Goal: Transaction & Acquisition: Purchase product/service

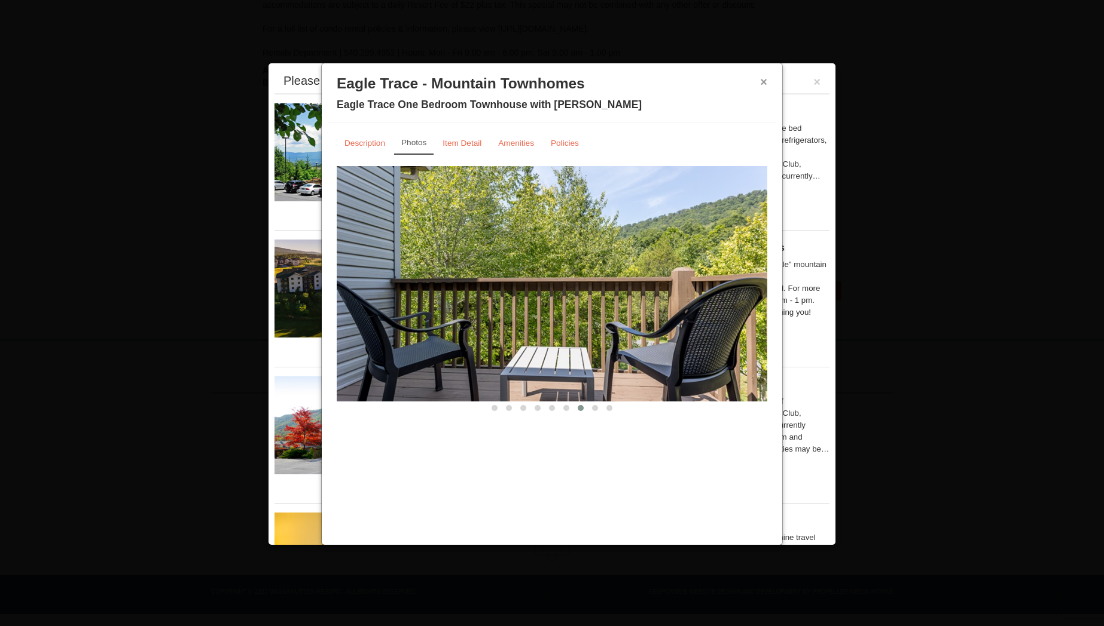
click at [763, 82] on button "×" at bounding box center [763, 82] width 7 height 12
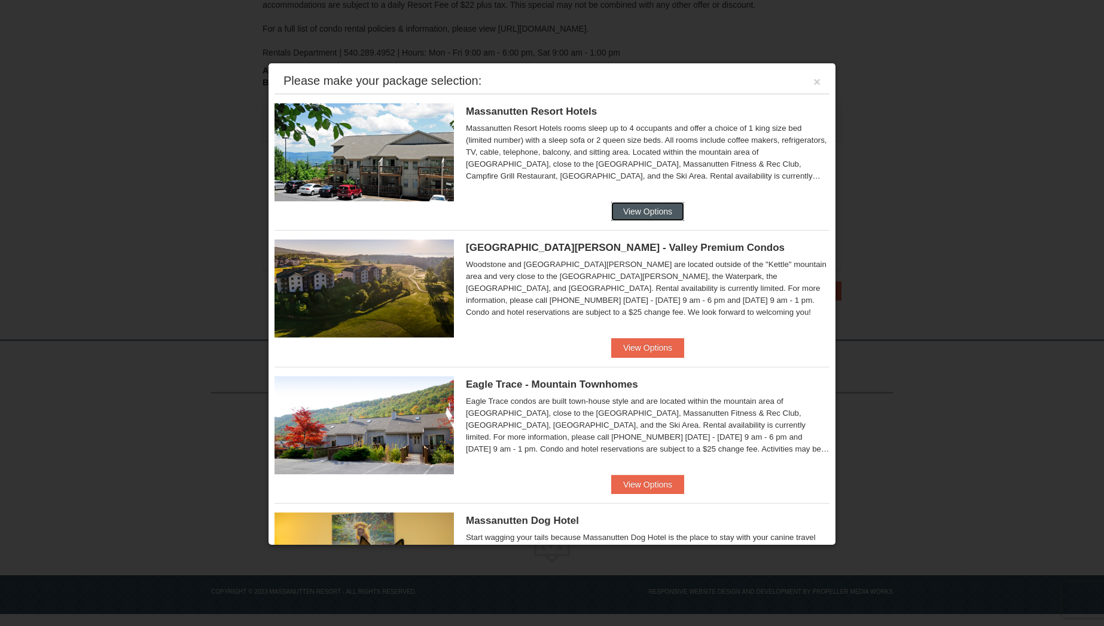
click at [647, 206] on button "View Options" at bounding box center [647, 211] width 73 height 19
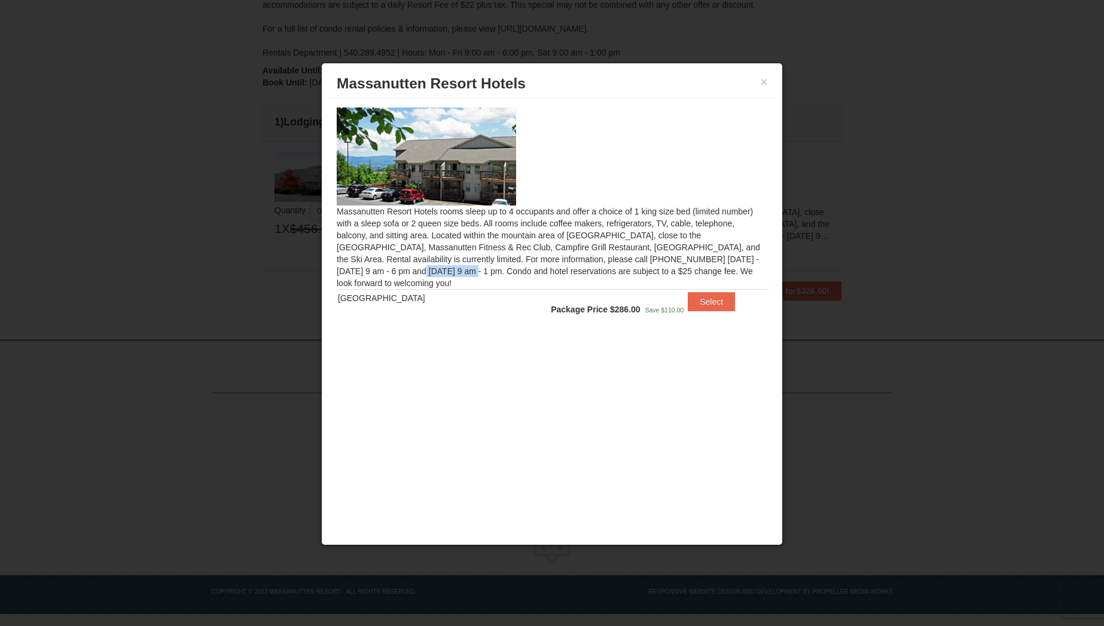
drag, startPoint x: 601, startPoint y: 259, endPoint x: 652, endPoint y: 257, distance: 50.8
click at [652, 258] on div "Massanutten Resort Hotels rooms sleep up to 4 occupants and offer a choice of 1…" at bounding box center [552, 219] width 448 height 241
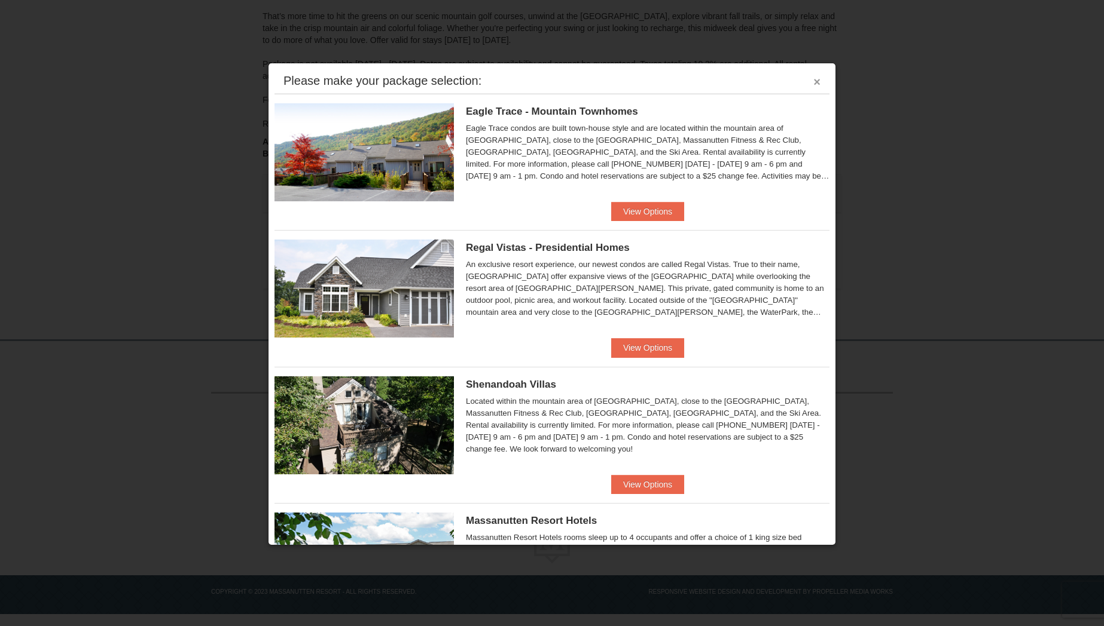
click at [813, 82] on button "×" at bounding box center [816, 82] width 7 height 12
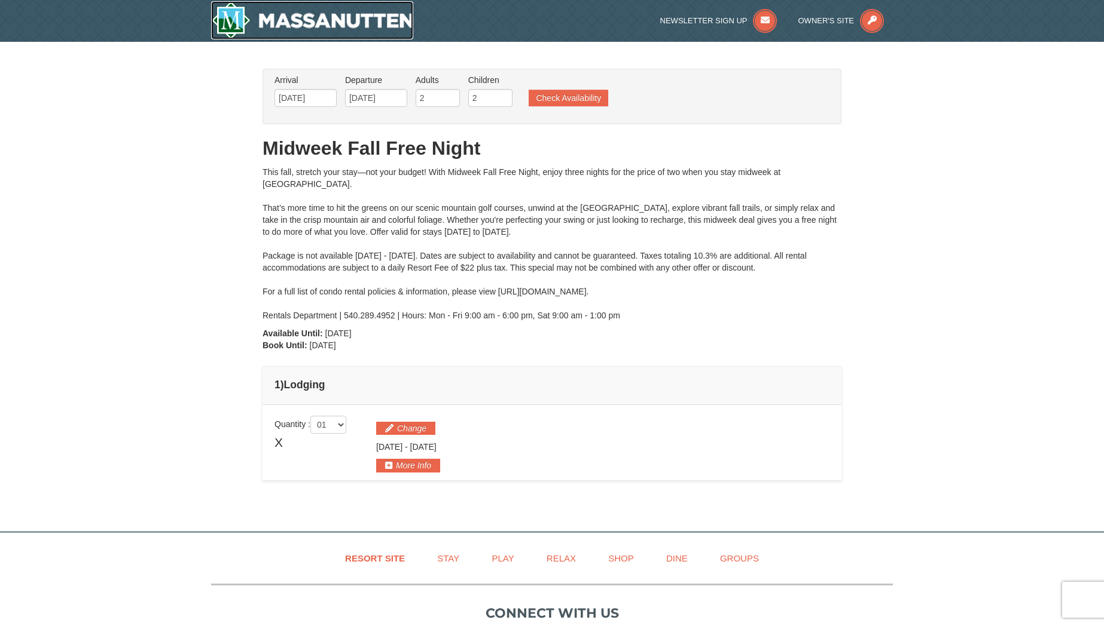
click at [234, 17] on img at bounding box center [312, 20] width 202 height 38
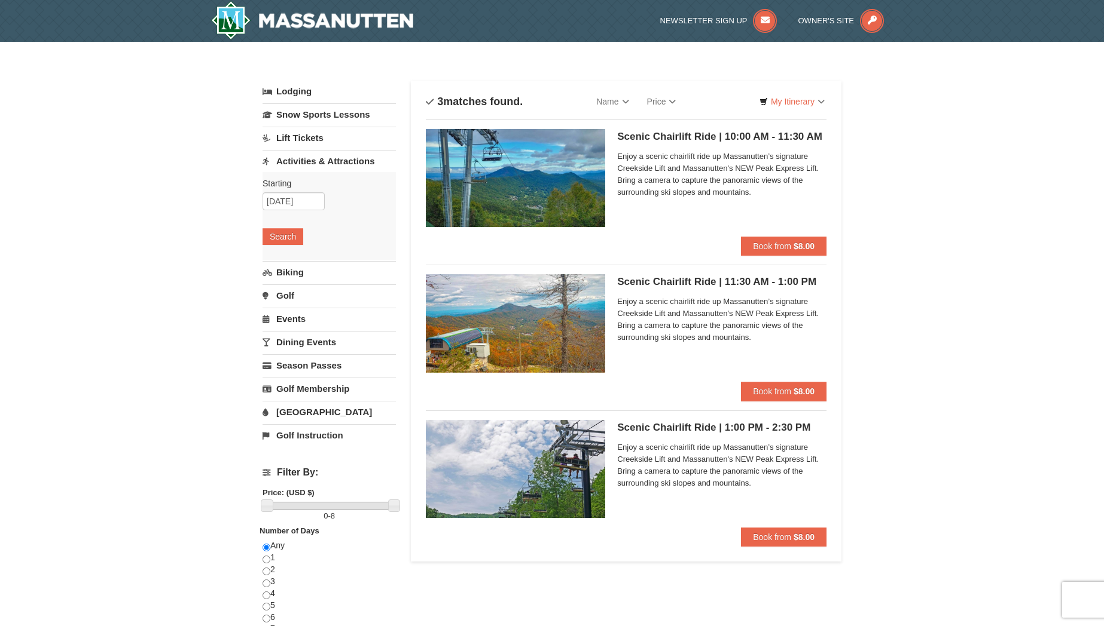
click at [525, 187] on img at bounding box center [515, 178] width 179 height 98
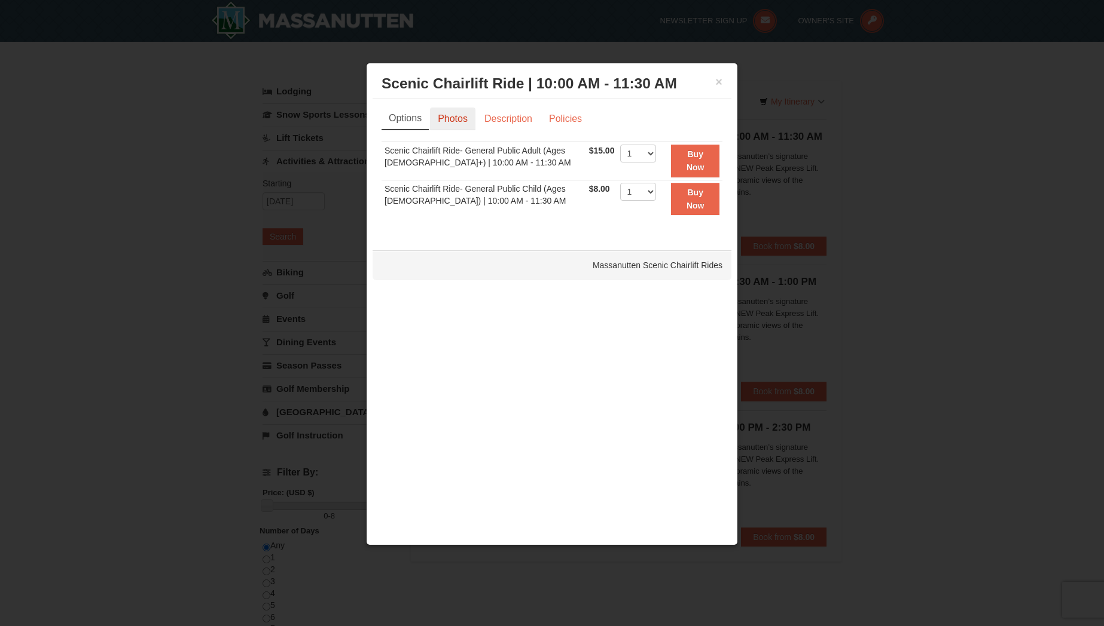
click at [448, 120] on link "Photos" at bounding box center [452, 119] width 45 height 23
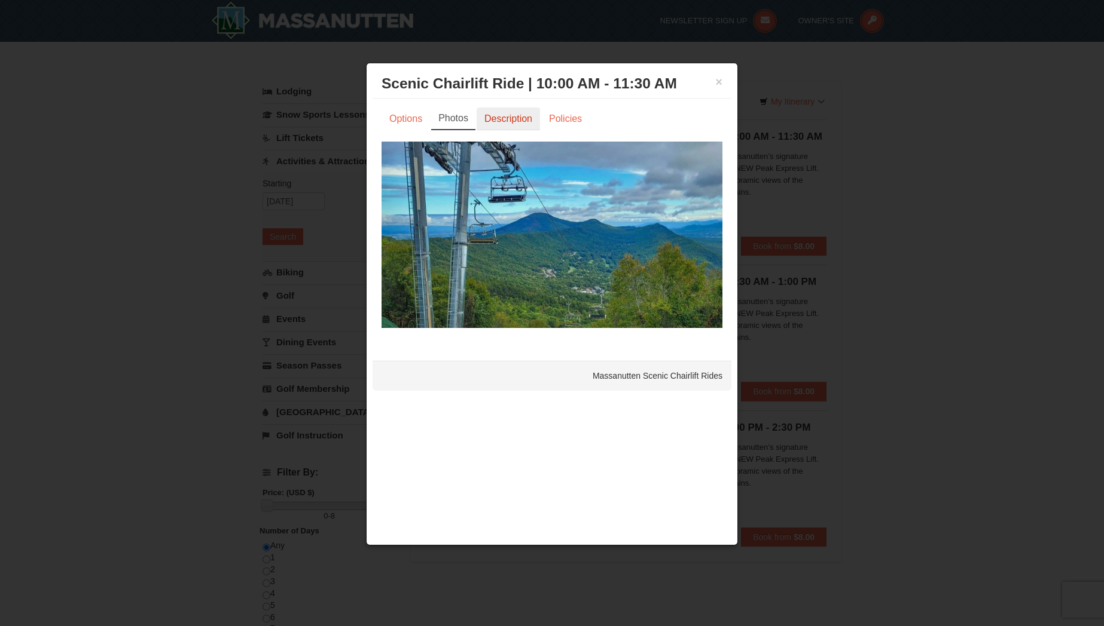
click at [505, 124] on link "Description" at bounding box center [507, 119] width 63 height 23
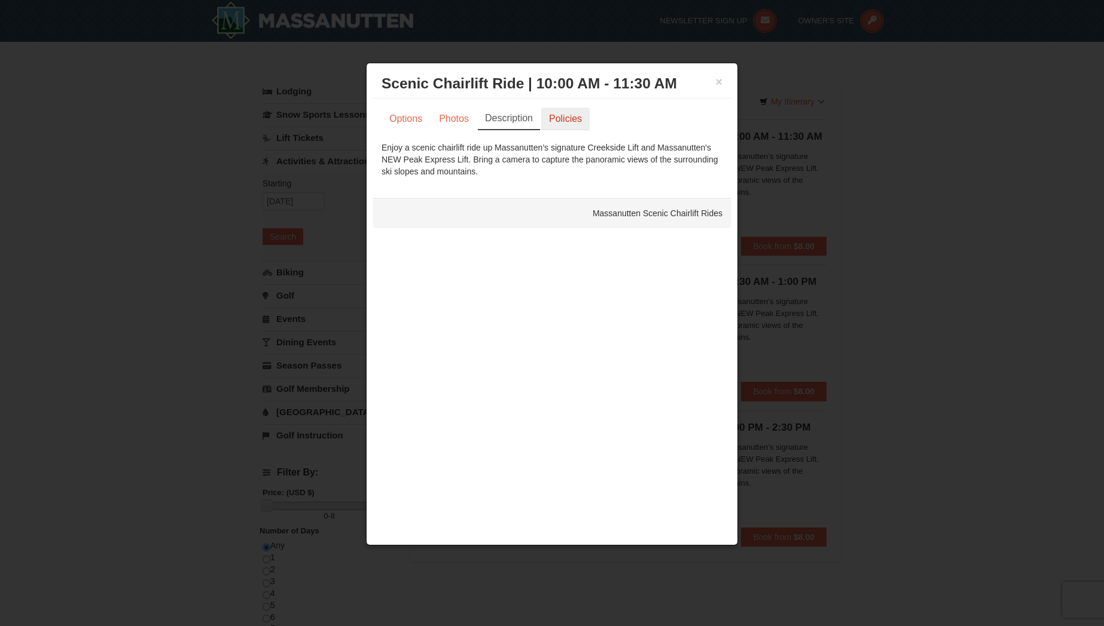
click at [571, 118] on link "Policies" at bounding box center [565, 119] width 48 height 23
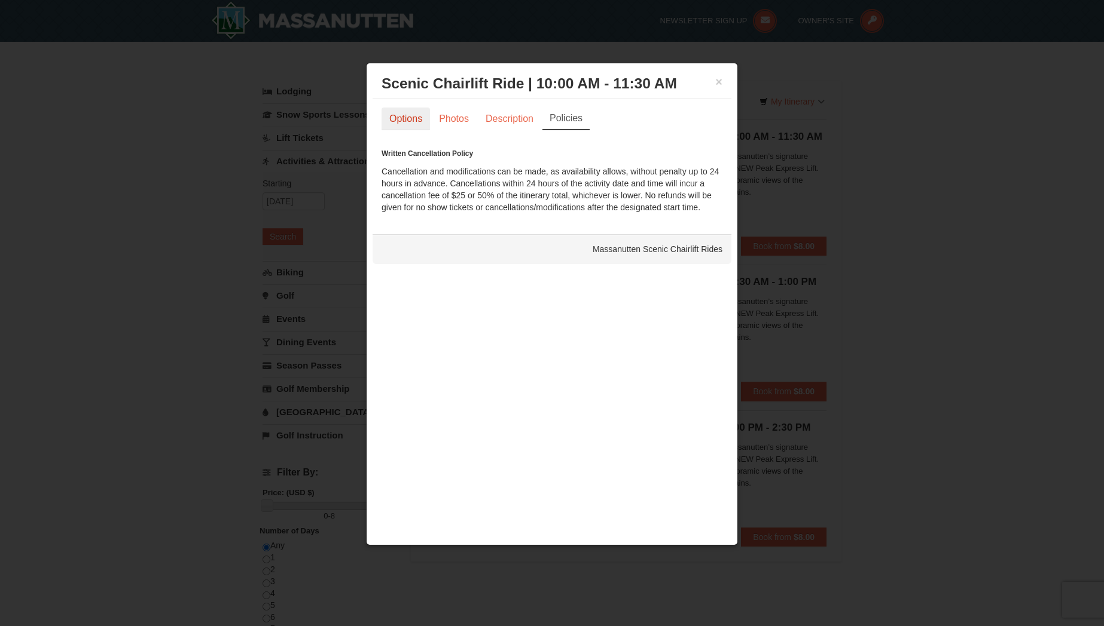
click at [419, 120] on link "Options" at bounding box center [405, 119] width 48 height 23
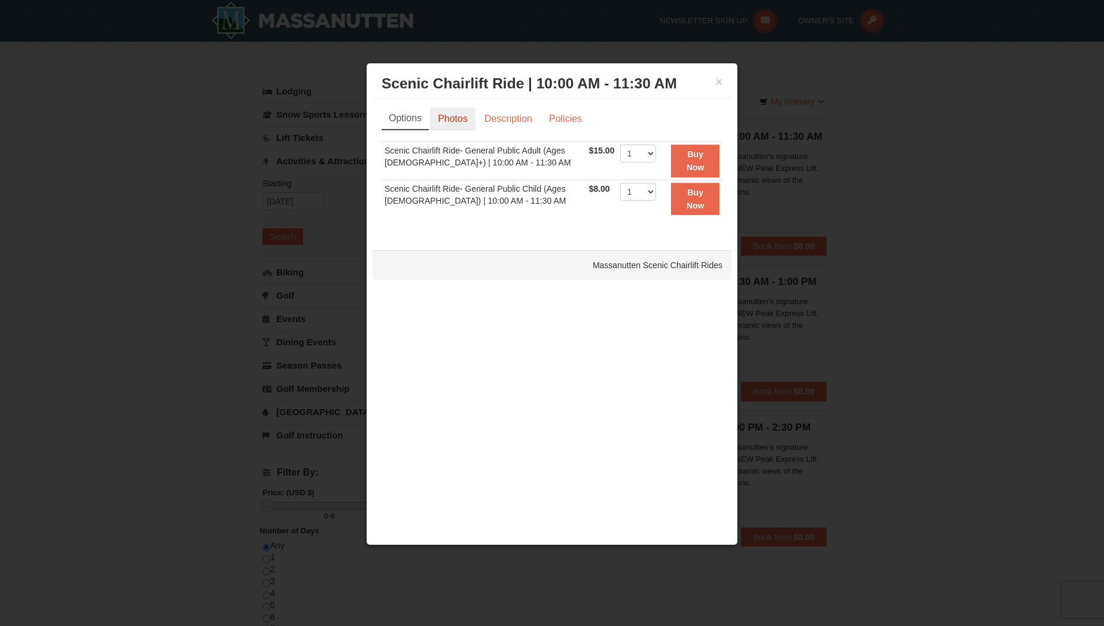
click at [467, 121] on link "Photos" at bounding box center [452, 119] width 45 height 23
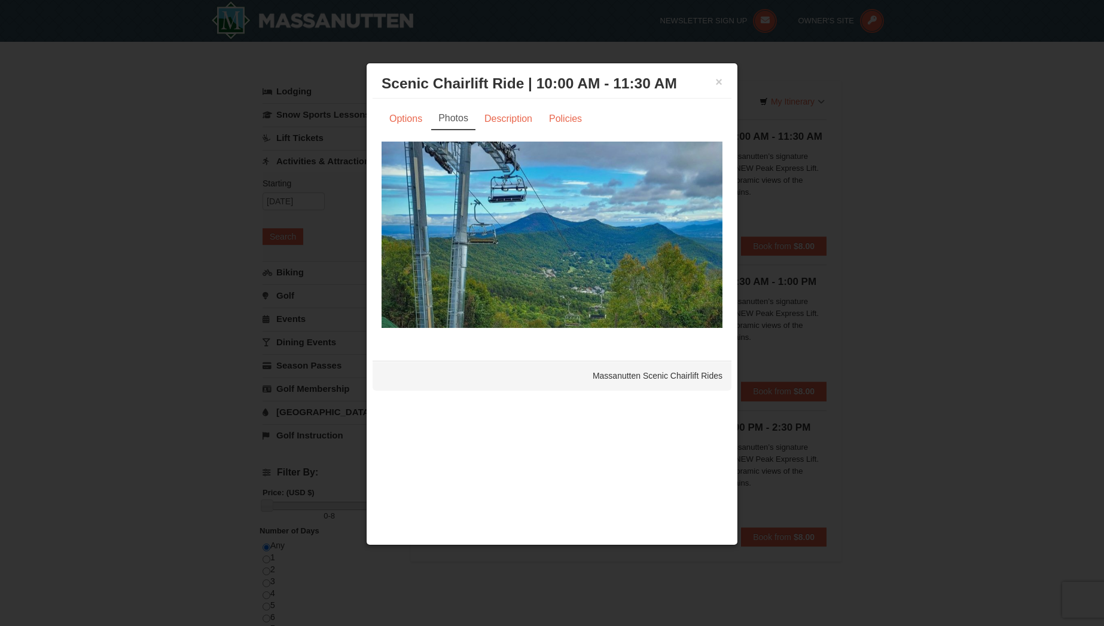
drag, startPoint x: 701, startPoint y: 240, endPoint x: 697, endPoint y: 229, distance: 11.9
click at [701, 240] on img at bounding box center [551, 235] width 341 height 187
click at [716, 85] on button "×" at bounding box center [718, 82] width 7 height 12
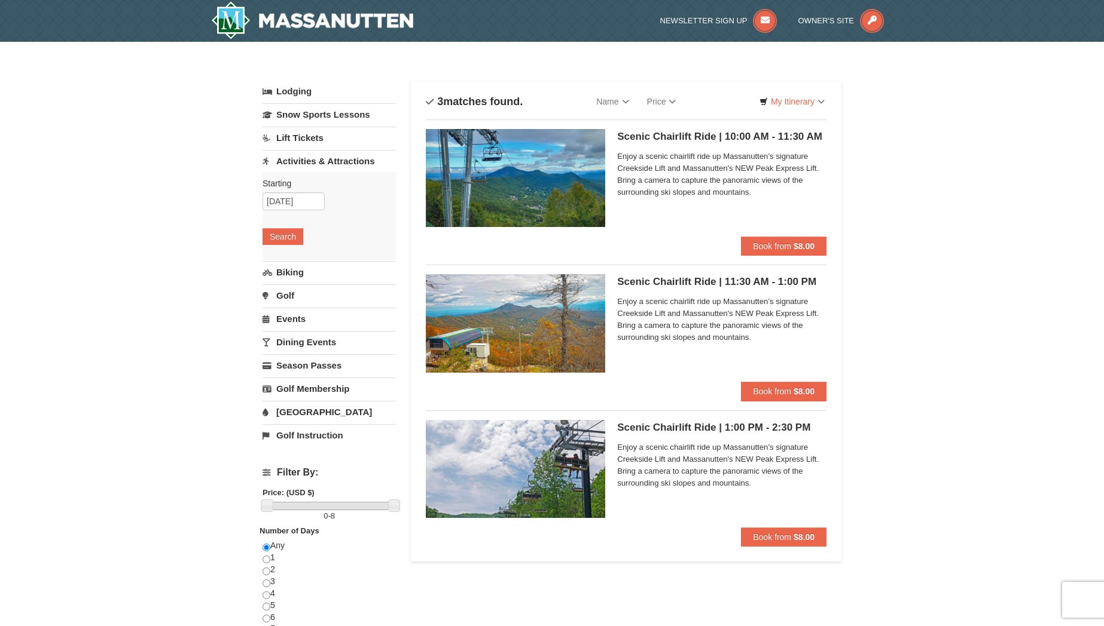
click at [512, 334] on img at bounding box center [515, 323] width 179 height 98
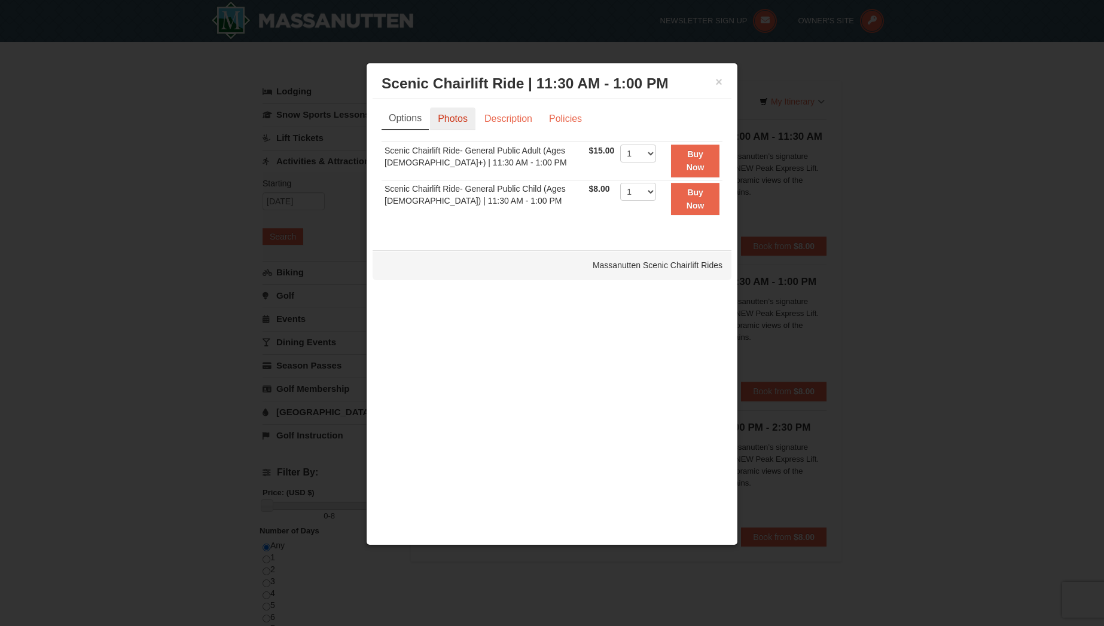
click at [456, 126] on link "Photos" at bounding box center [452, 119] width 45 height 23
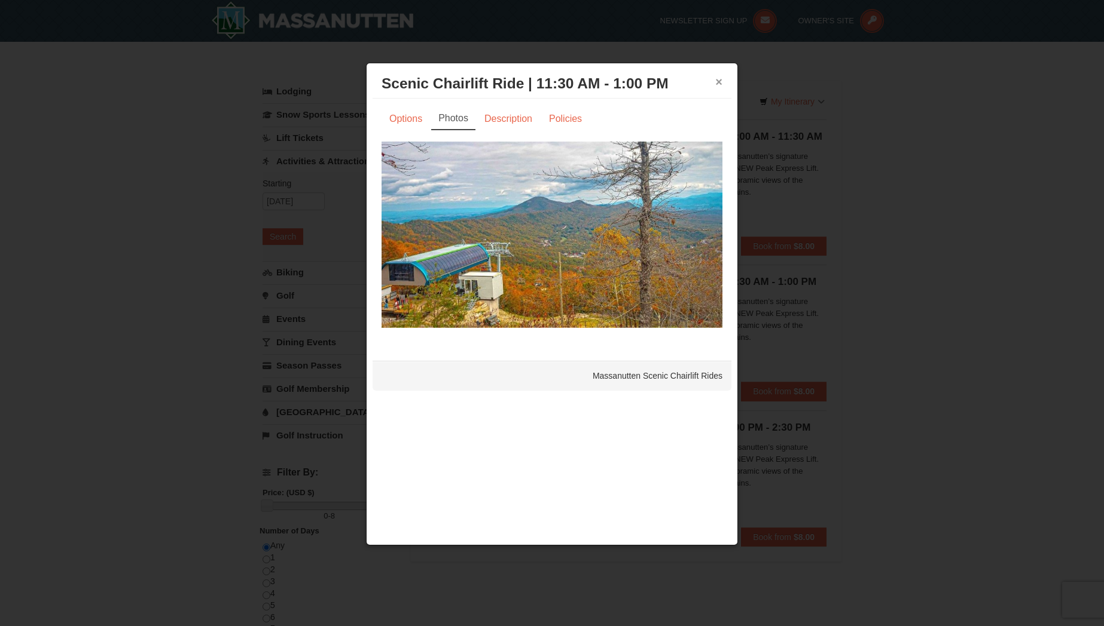
click at [717, 84] on button "×" at bounding box center [718, 82] width 7 height 12
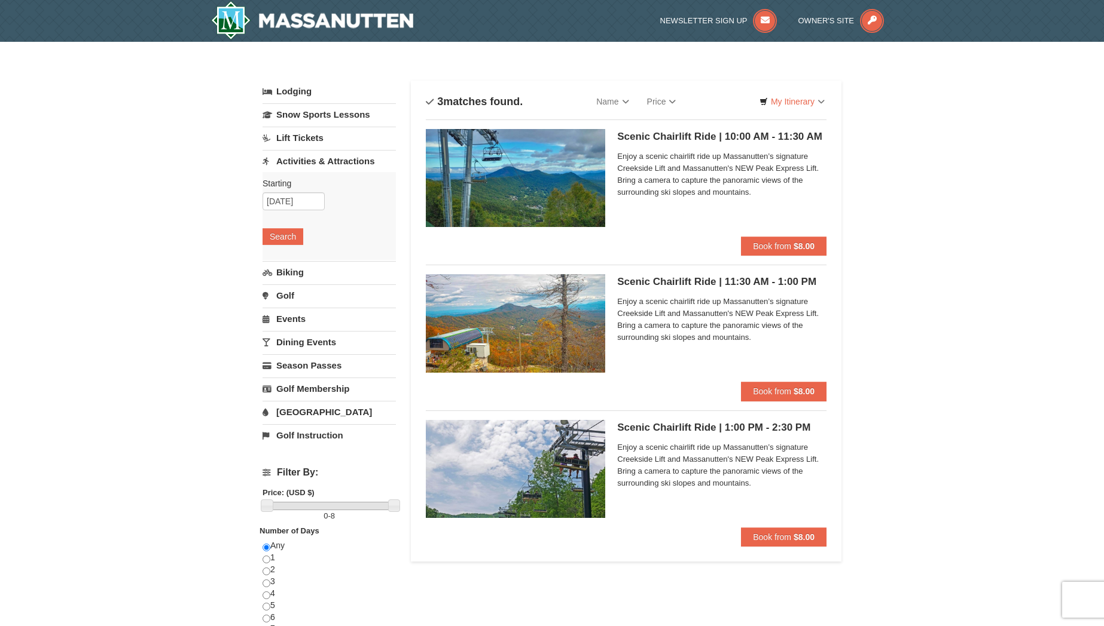
click at [519, 463] on img at bounding box center [515, 469] width 179 height 98
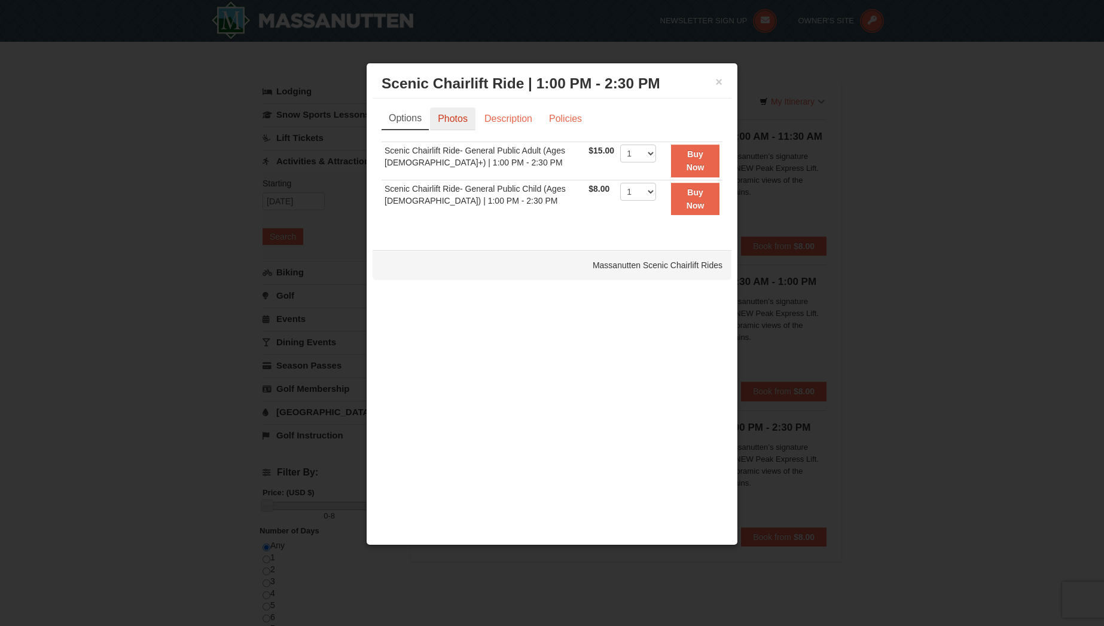
click at [459, 111] on link "Photos" at bounding box center [452, 119] width 45 height 23
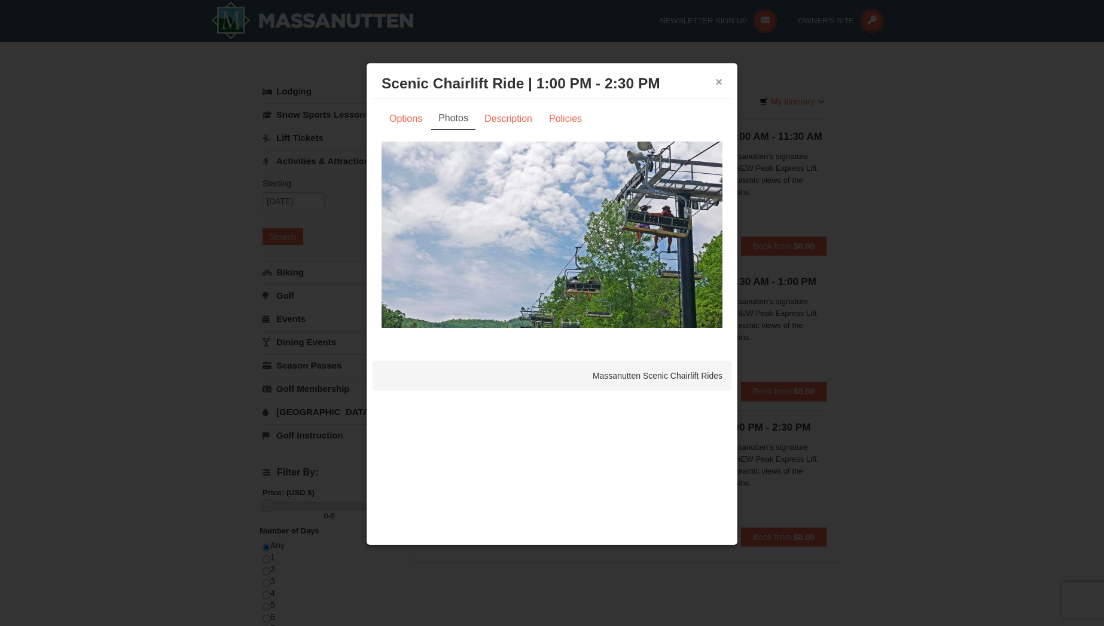
click at [716, 80] on button "×" at bounding box center [718, 82] width 7 height 12
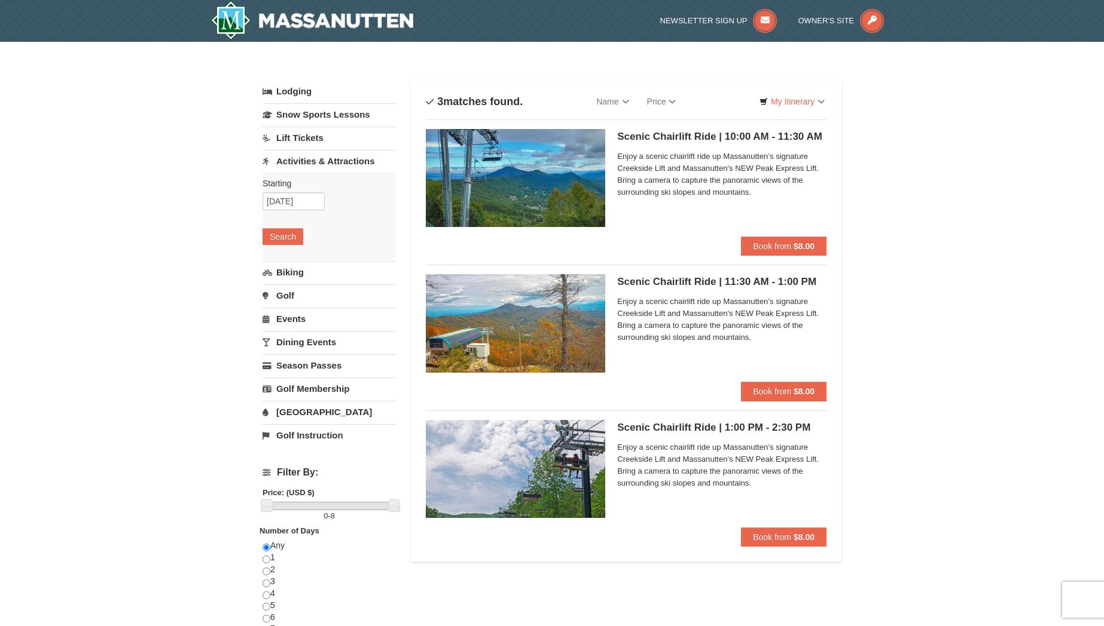
click at [896, 291] on div "× Categories List Filter My Itinerary Questions? 1-540-289-9441 Lodging Arrival…" at bounding box center [552, 461] width 1104 height 838
click at [311, 140] on link "Lift Tickets" at bounding box center [328, 138] width 133 height 22
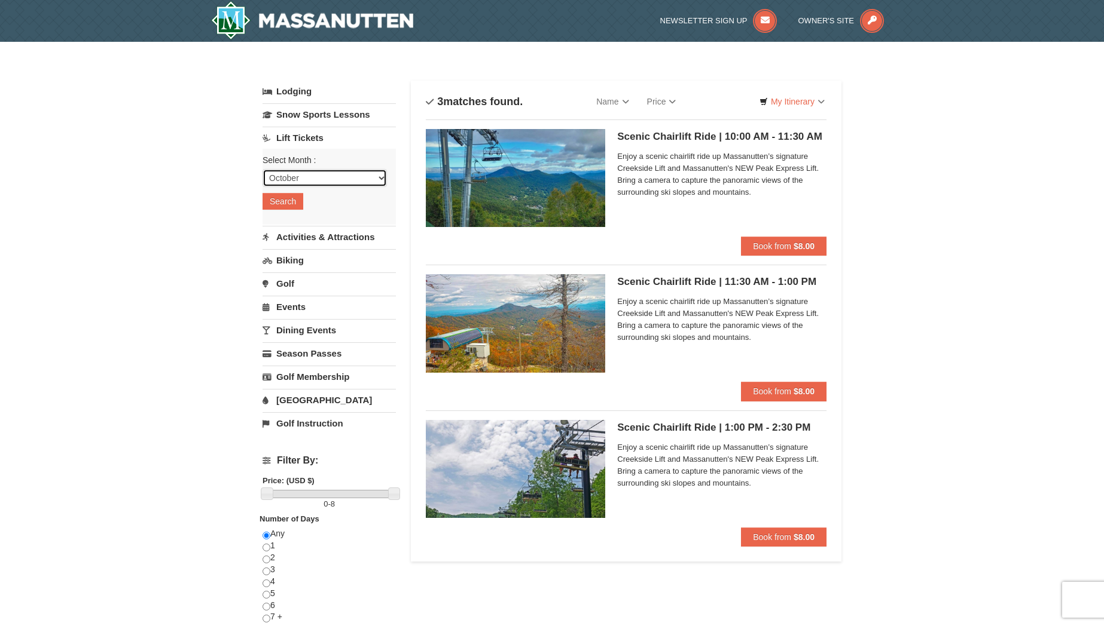
click at [322, 178] on select "October November December January February March April May June July August Sep…" at bounding box center [324, 178] width 124 height 18
click at [262, 169] on select "October November December January February March April May June July August Sep…" at bounding box center [324, 178] width 124 height 18
click at [283, 204] on button "Search" at bounding box center [282, 201] width 41 height 17
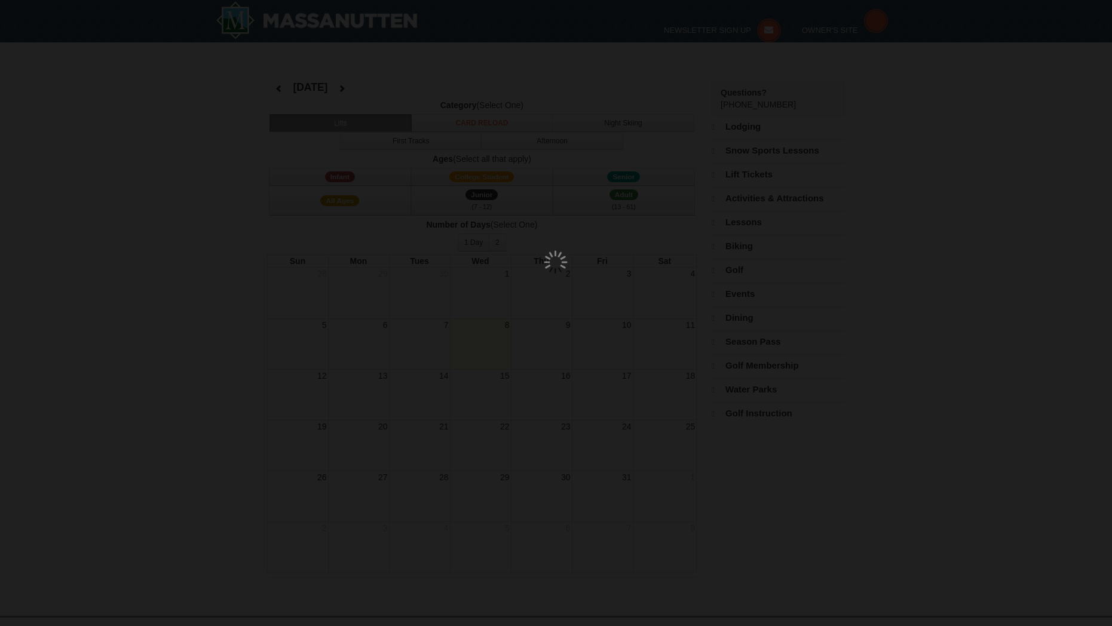
select select "10"
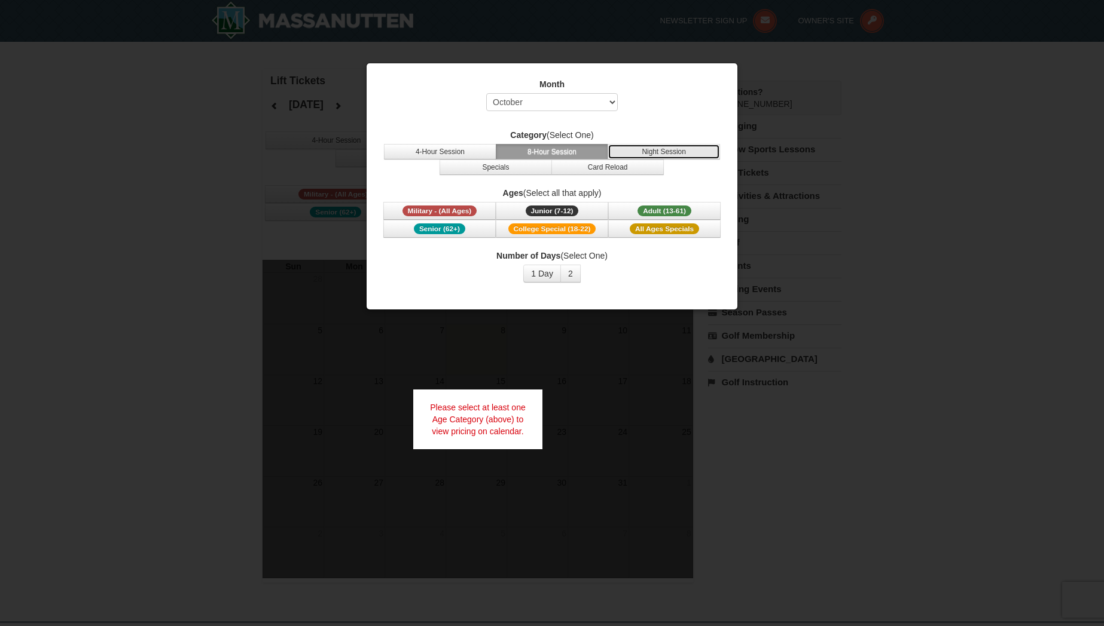
click at [649, 151] on button "Night Session" at bounding box center [663, 152] width 112 height 16
click at [668, 206] on span "Adult (13-61)" at bounding box center [664, 211] width 54 height 11
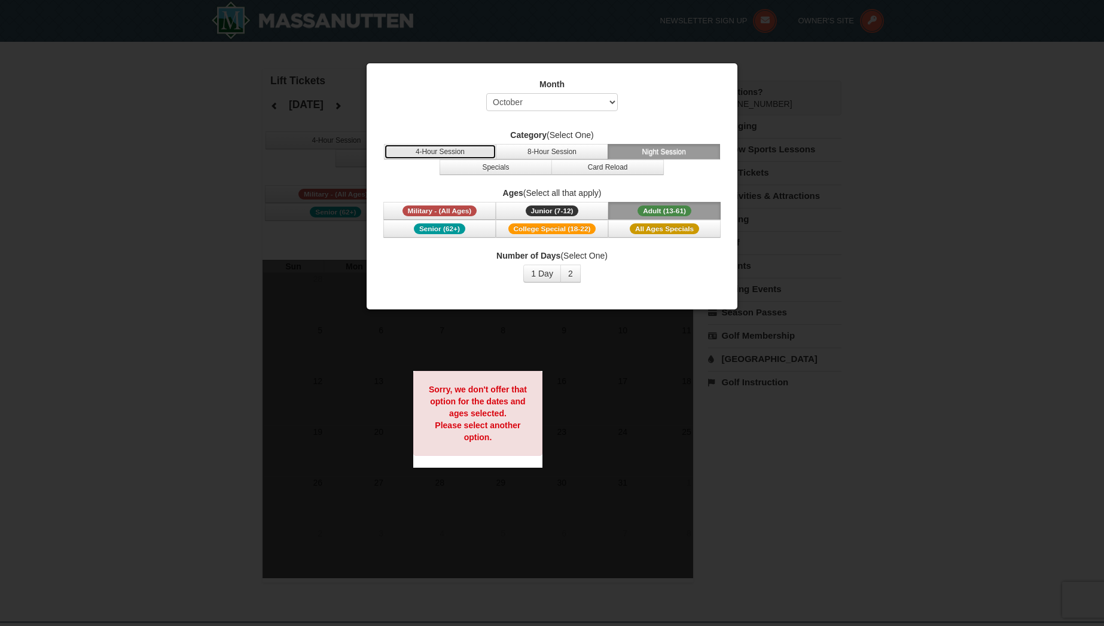
click at [416, 151] on button "4-Hour Session" at bounding box center [440, 152] width 112 height 16
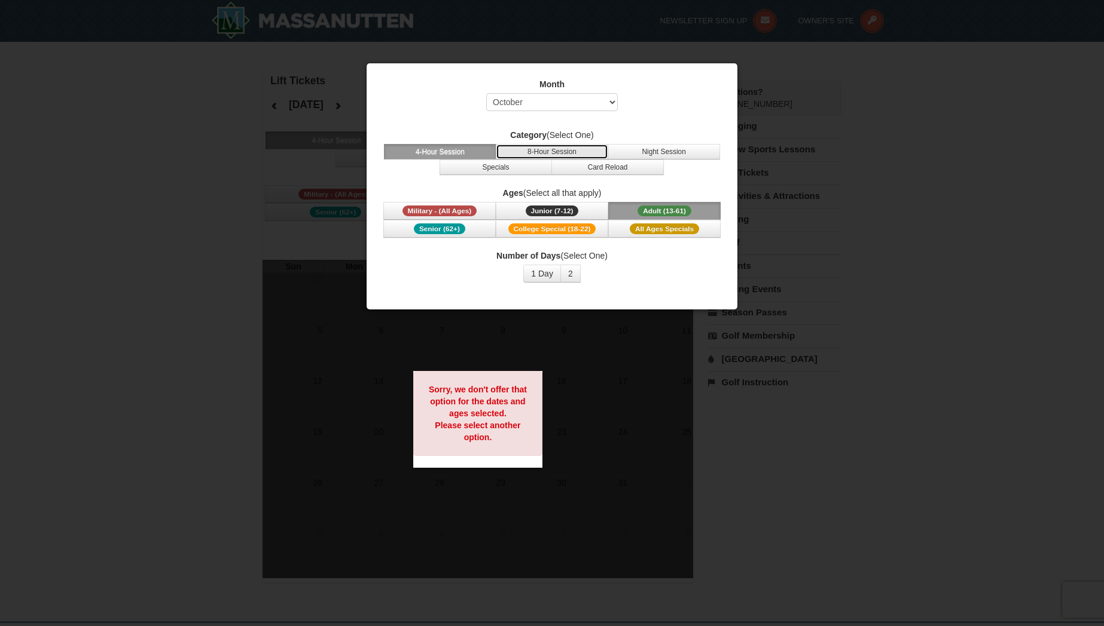
click at [553, 149] on button "8-Hour Session" at bounding box center [552, 152] width 112 height 16
click at [507, 170] on button "Specials" at bounding box center [495, 168] width 112 height 16
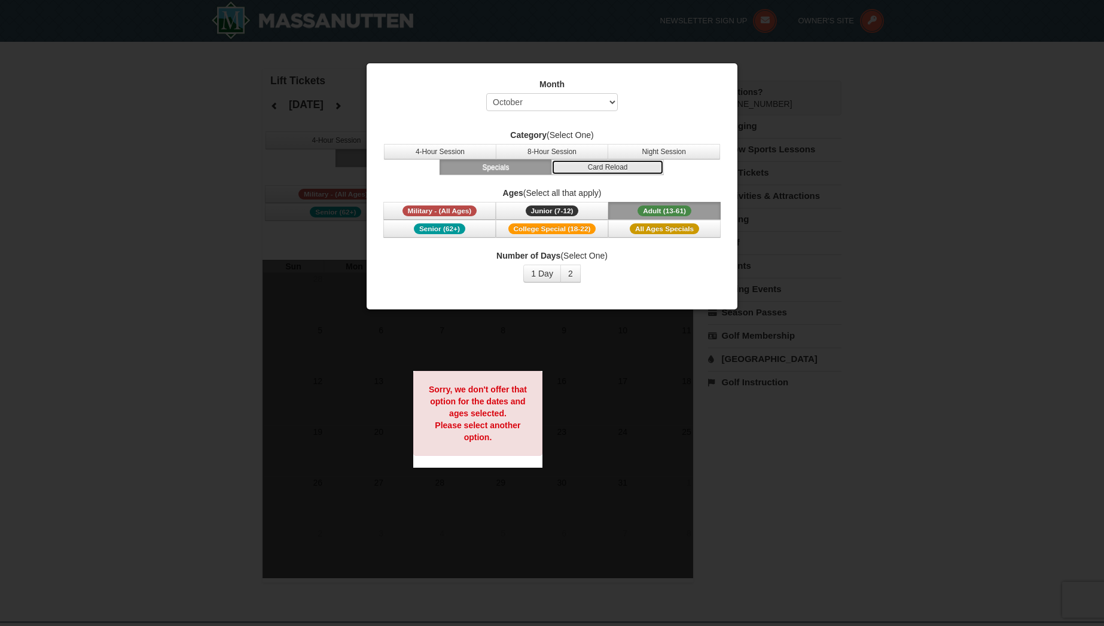
click at [613, 167] on button "Card Reload" at bounding box center [607, 168] width 112 height 16
click at [576, 273] on button "2" at bounding box center [570, 274] width 20 height 18
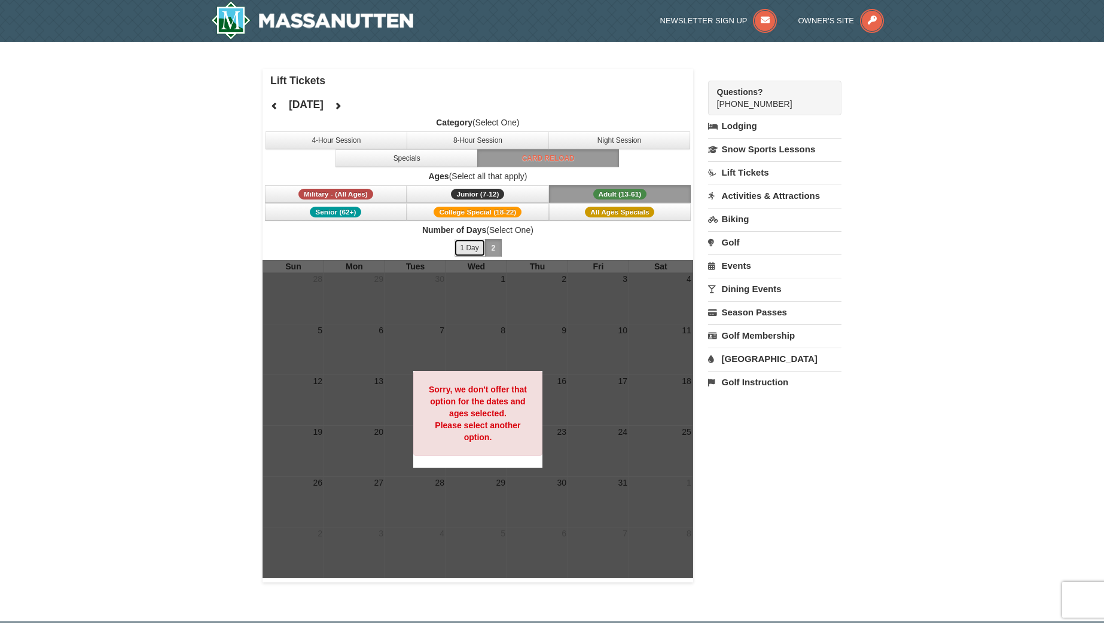
click at [465, 249] on button "1 Day" at bounding box center [470, 248] width 32 height 18
click at [353, 139] on button "4-Hour Session" at bounding box center [336, 141] width 142 height 18
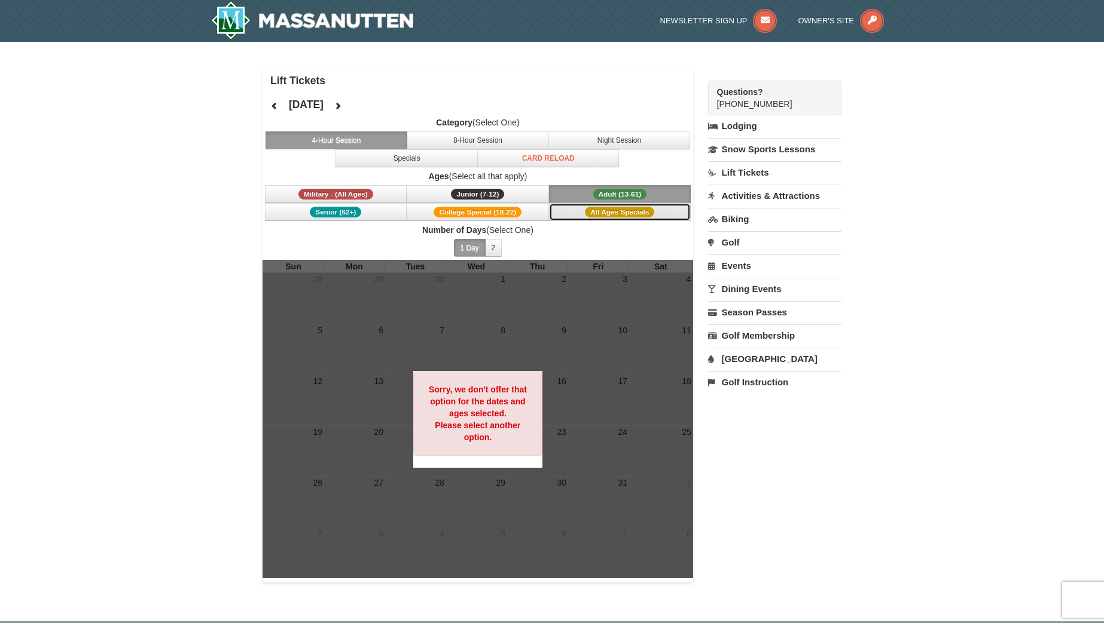
click at [613, 207] on span "All Ages Specials" at bounding box center [619, 212] width 69 height 11
click at [488, 207] on span "College Special (18-22)" at bounding box center [477, 212] width 88 height 11
click at [288, 84] on h4 "Lift Tickets" at bounding box center [481, 81] width 423 height 12
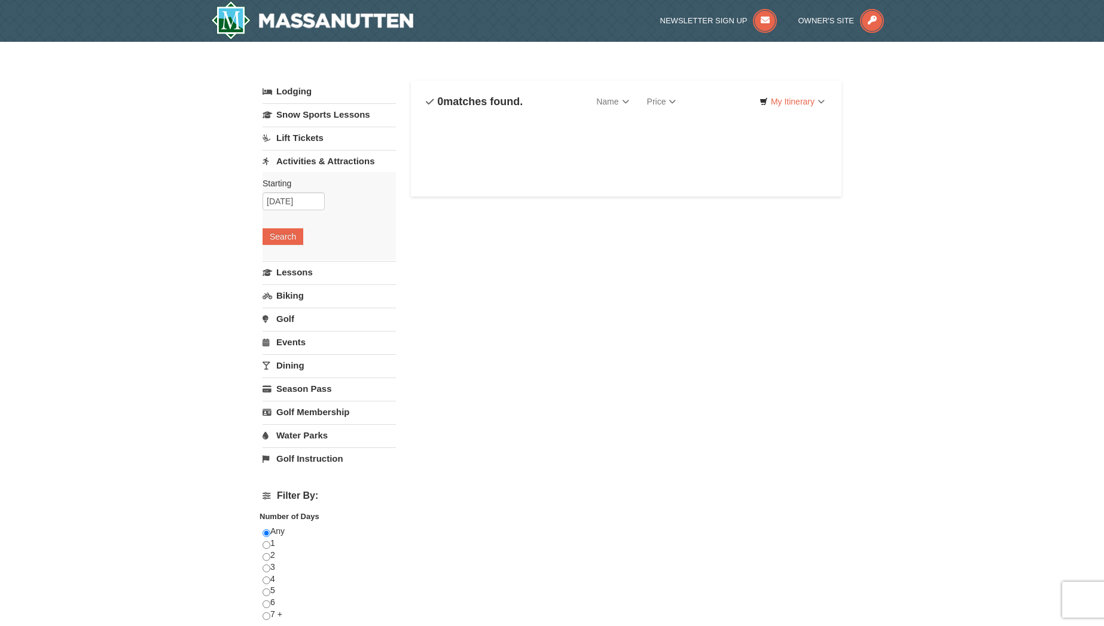
select select "10"
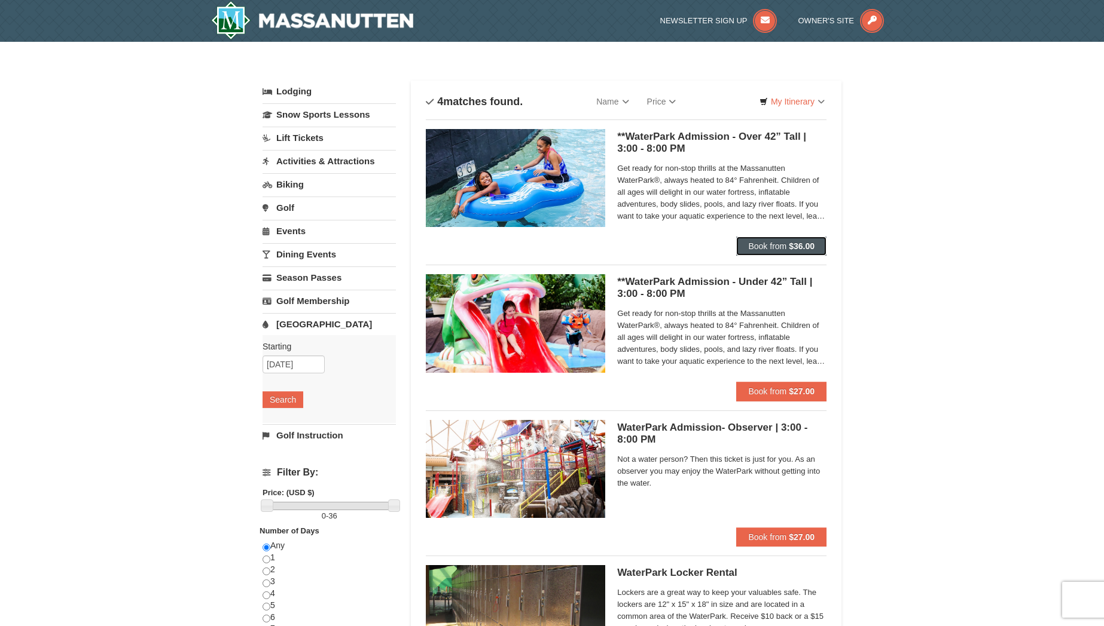
click at [780, 242] on span "Book from" at bounding box center [767, 247] width 38 height 10
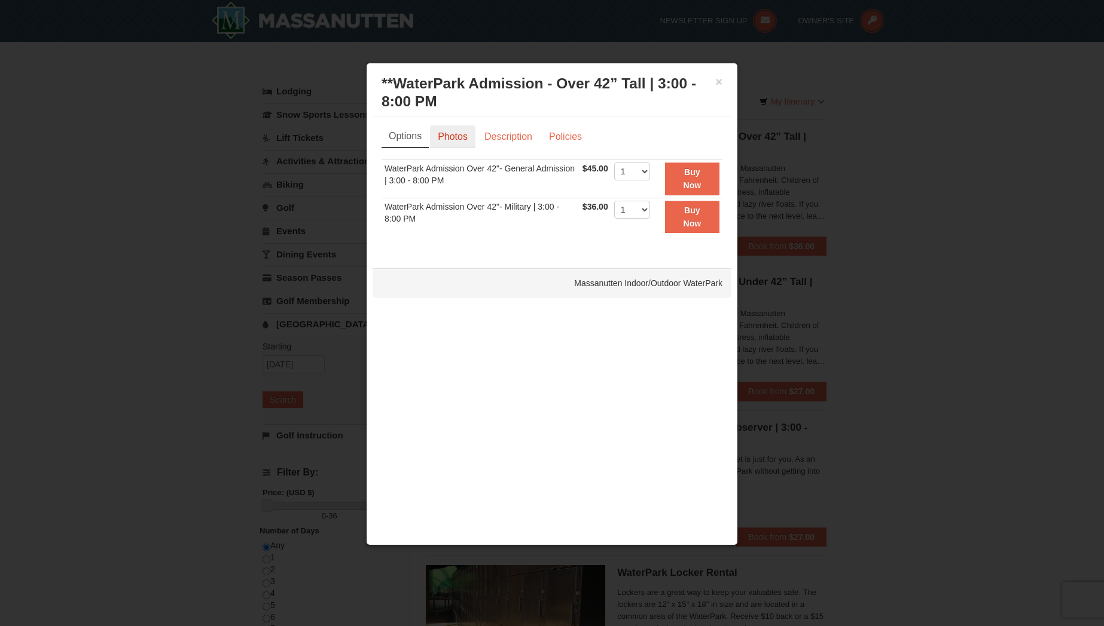
click at [453, 137] on link "Photos" at bounding box center [452, 137] width 45 height 23
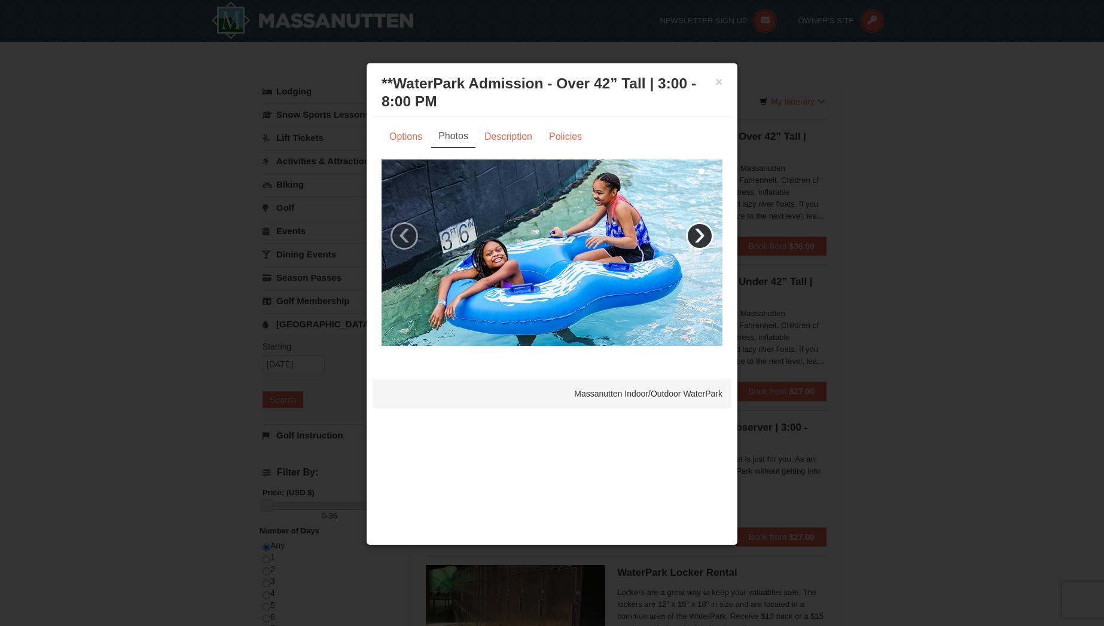
click at [696, 236] on link "›" at bounding box center [699, 235] width 27 height 27
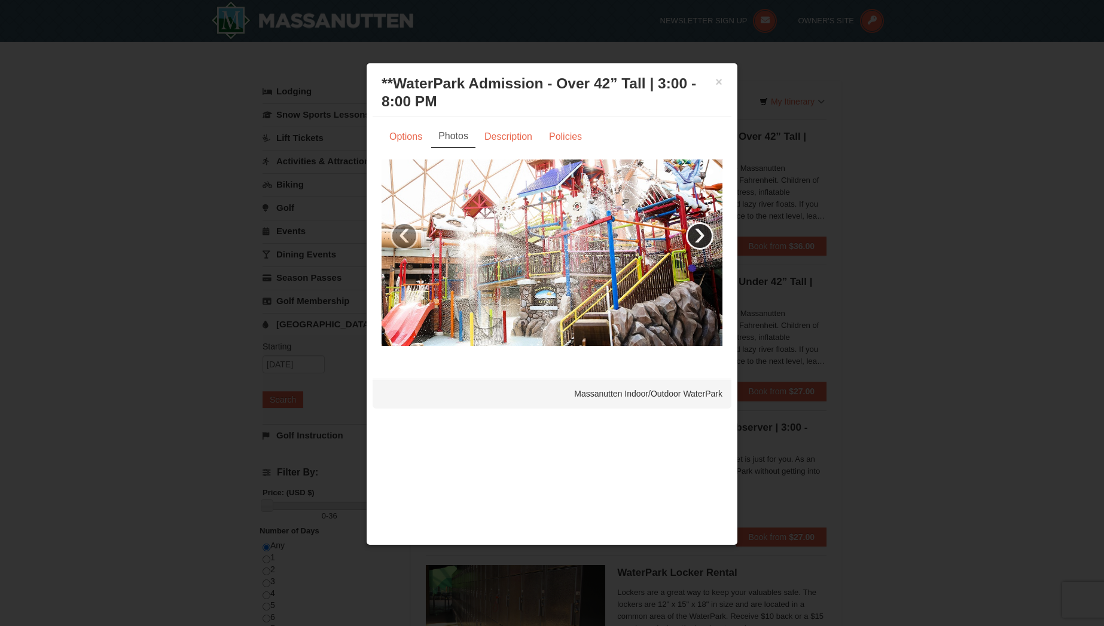
click at [696, 236] on link "›" at bounding box center [699, 235] width 27 height 27
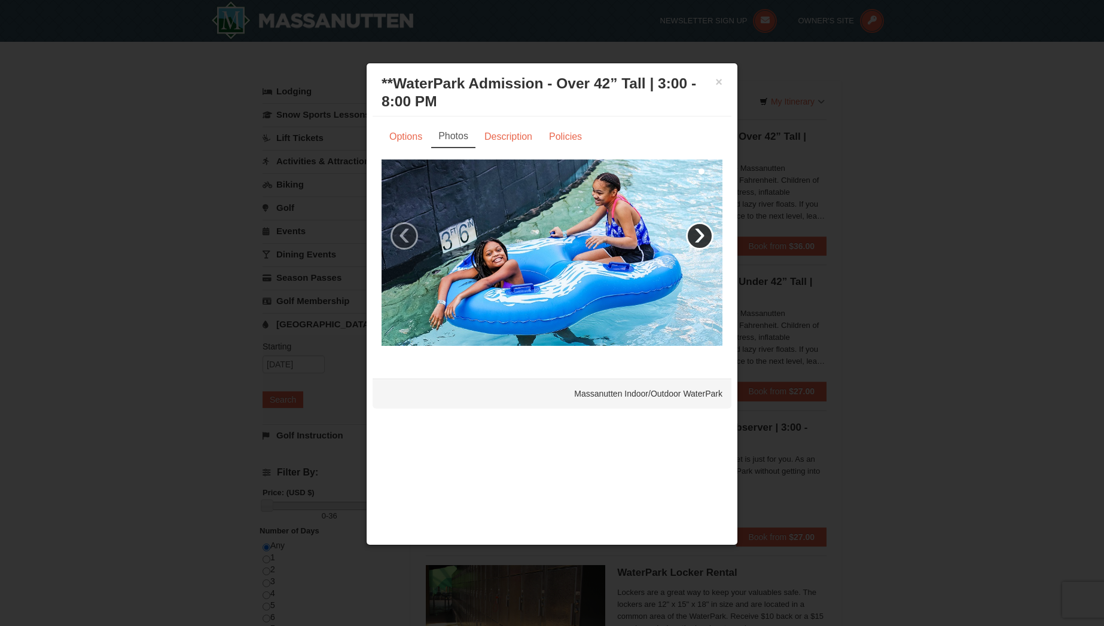
click at [696, 236] on link "›" at bounding box center [699, 235] width 27 height 27
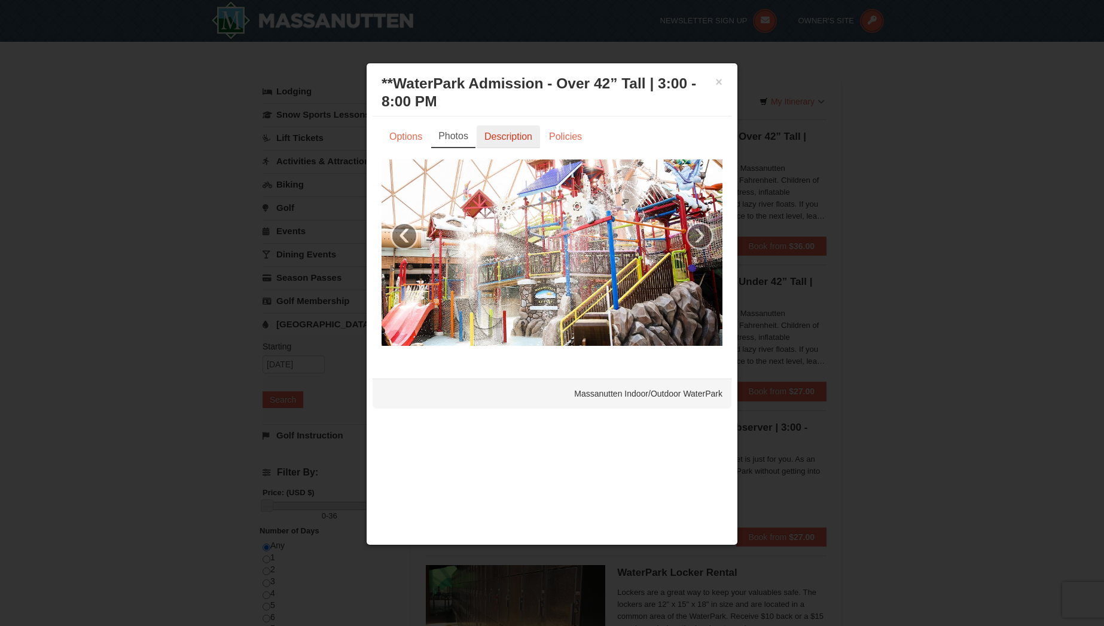
click at [505, 135] on link "Description" at bounding box center [507, 137] width 63 height 23
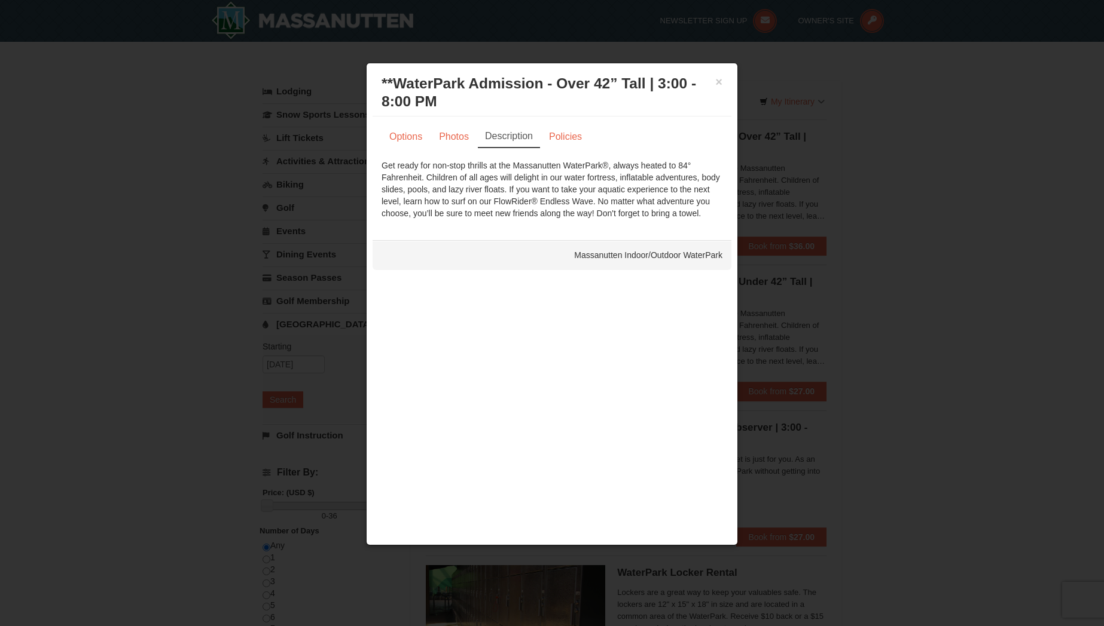
drag, startPoint x: 420, startPoint y: 165, endPoint x: 690, endPoint y: 216, distance: 275.0
click at [690, 216] on div "Get ready for non-stop thrills at the Massanutten WaterPark®, always heated to …" at bounding box center [551, 190] width 341 height 60
click at [566, 136] on link "Policies" at bounding box center [565, 137] width 48 height 23
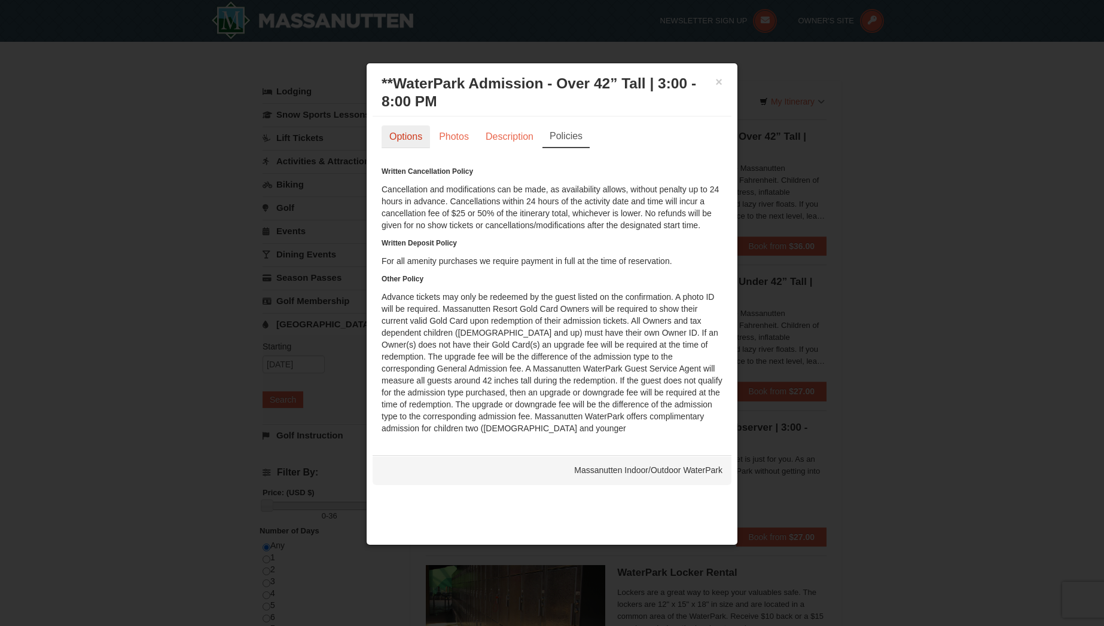
click at [404, 139] on link "Options" at bounding box center [405, 137] width 48 height 23
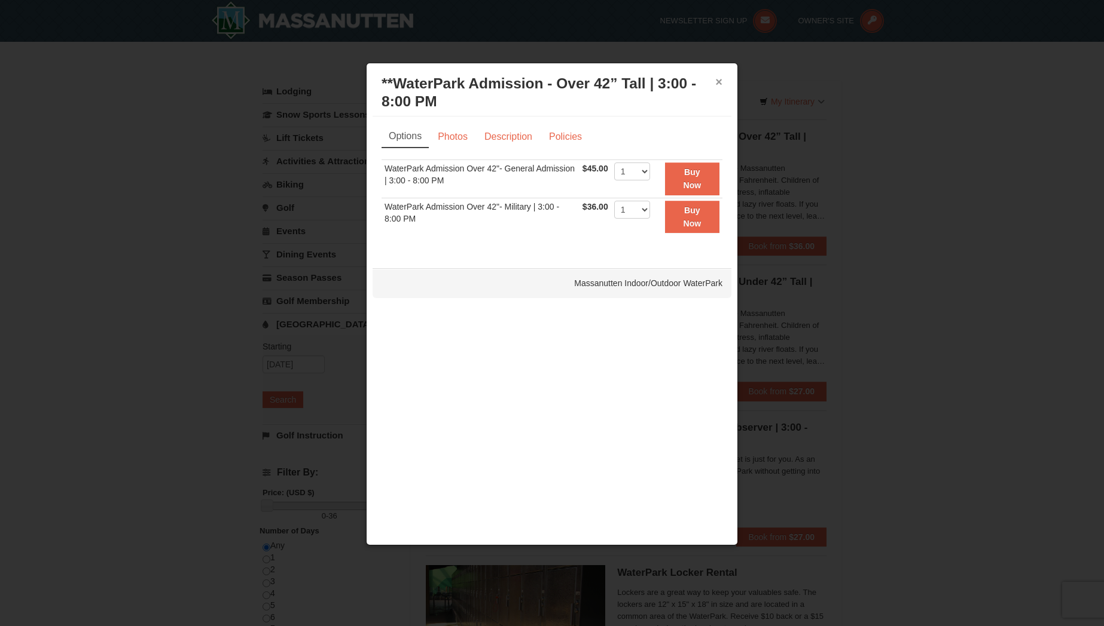
click at [718, 82] on button "×" at bounding box center [718, 82] width 7 height 12
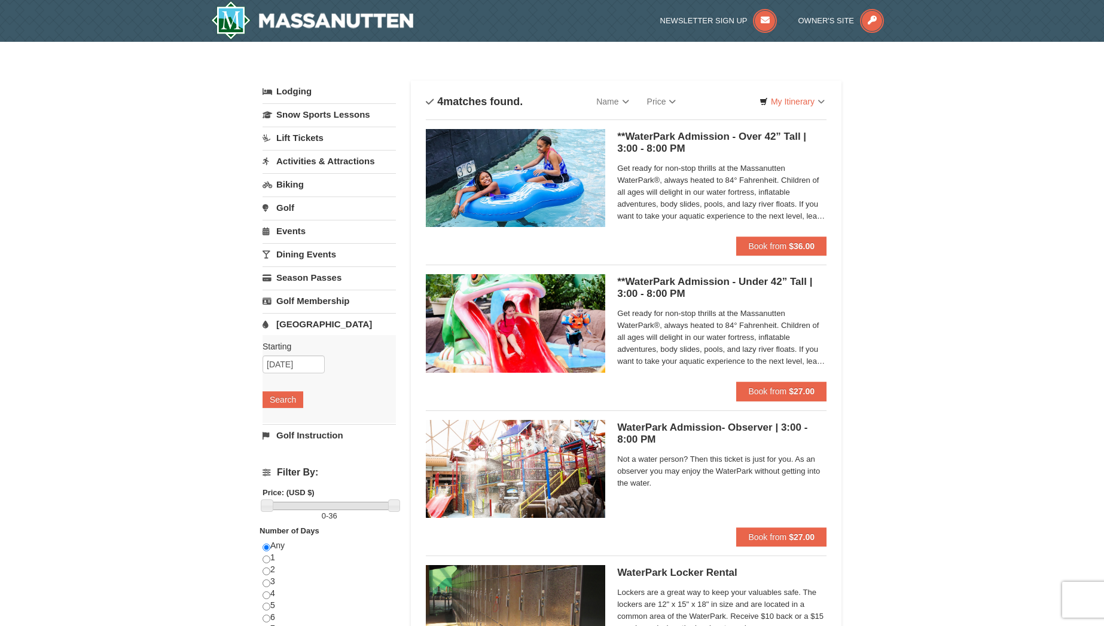
click at [899, 212] on div "× Categories List Filter My Itinerary Questions? [PHONE_NUMBER] Lodging Arrival…" at bounding box center [552, 388] width 1104 height 693
click at [299, 331] on link "[GEOGRAPHIC_DATA]" at bounding box center [328, 324] width 133 height 22
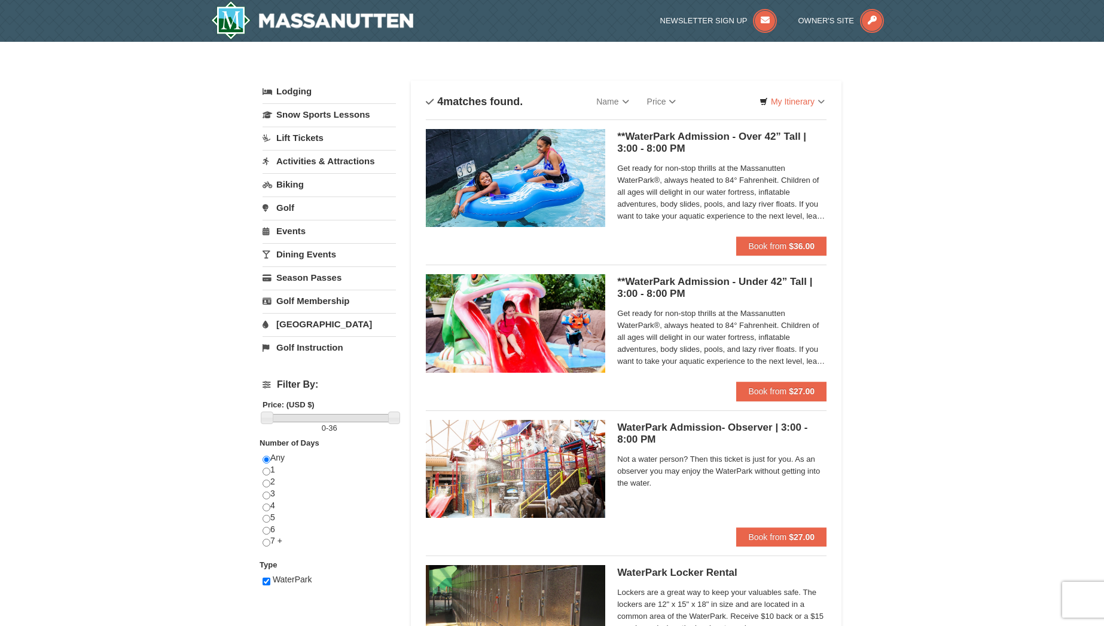
click at [299, 331] on link "[GEOGRAPHIC_DATA]" at bounding box center [328, 324] width 133 height 22
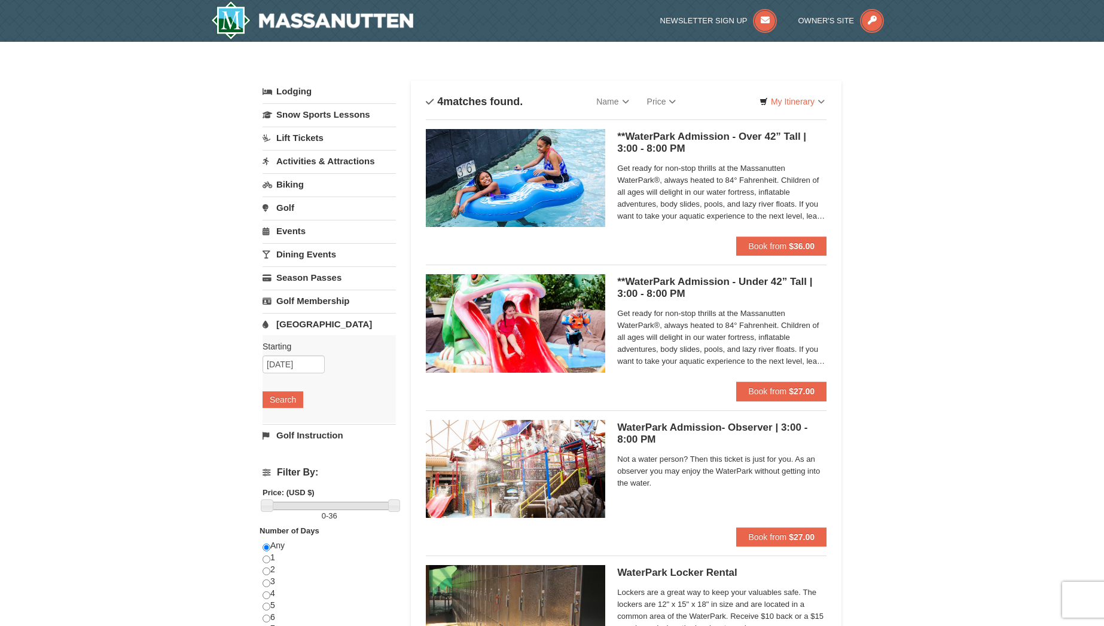
click at [442, 300] on img at bounding box center [515, 323] width 179 height 98
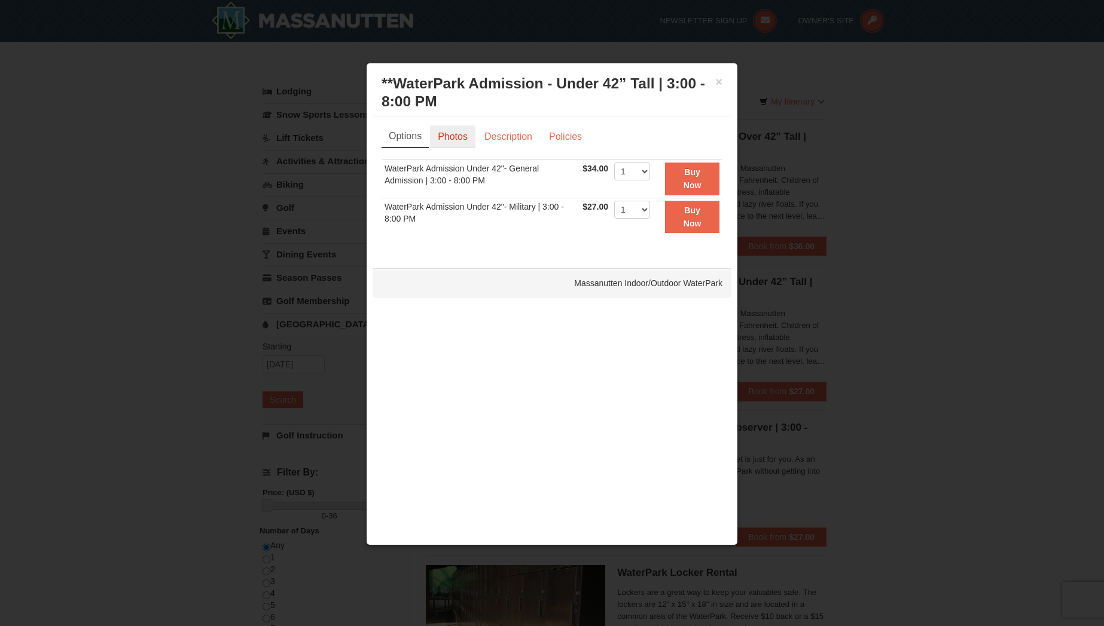
click at [454, 141] on link "Photos" at bounding box center [452, 137] width 45 height 23
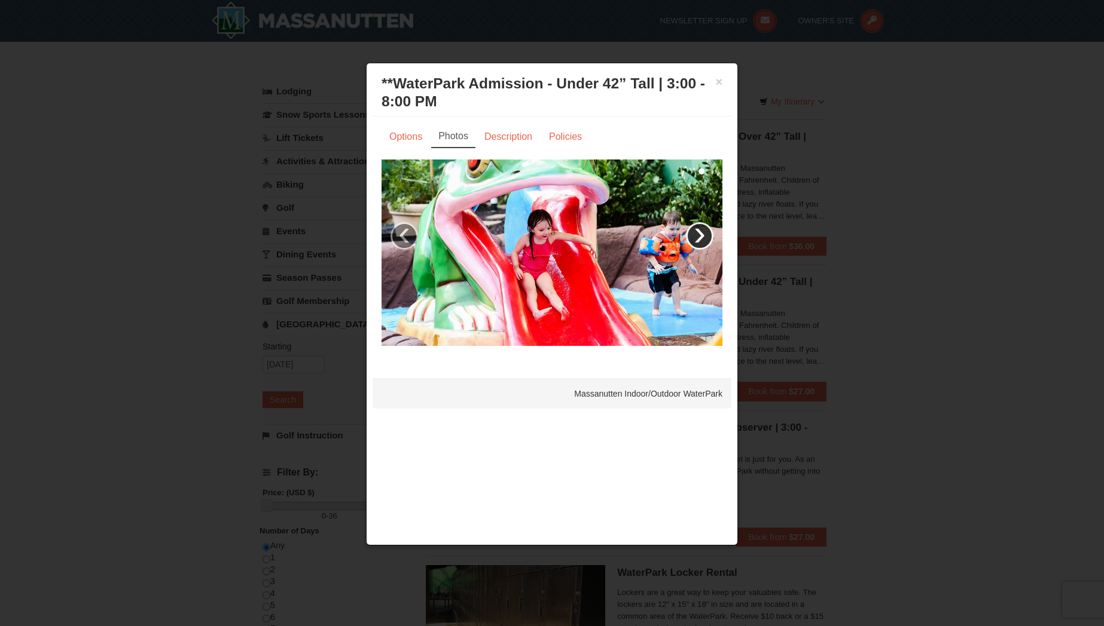
click at [702, 239] on link "›" at bounding box center [699, 235] width 27 height 27
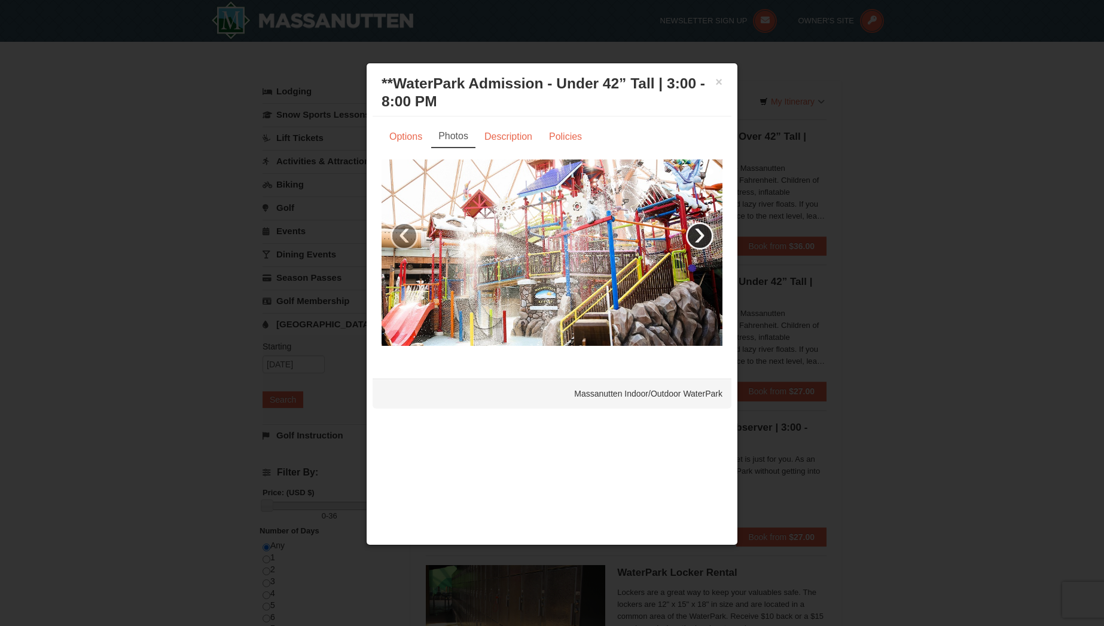
click at [702, 239] on link "›" at bounding box center [699, 235] width 27 height 27
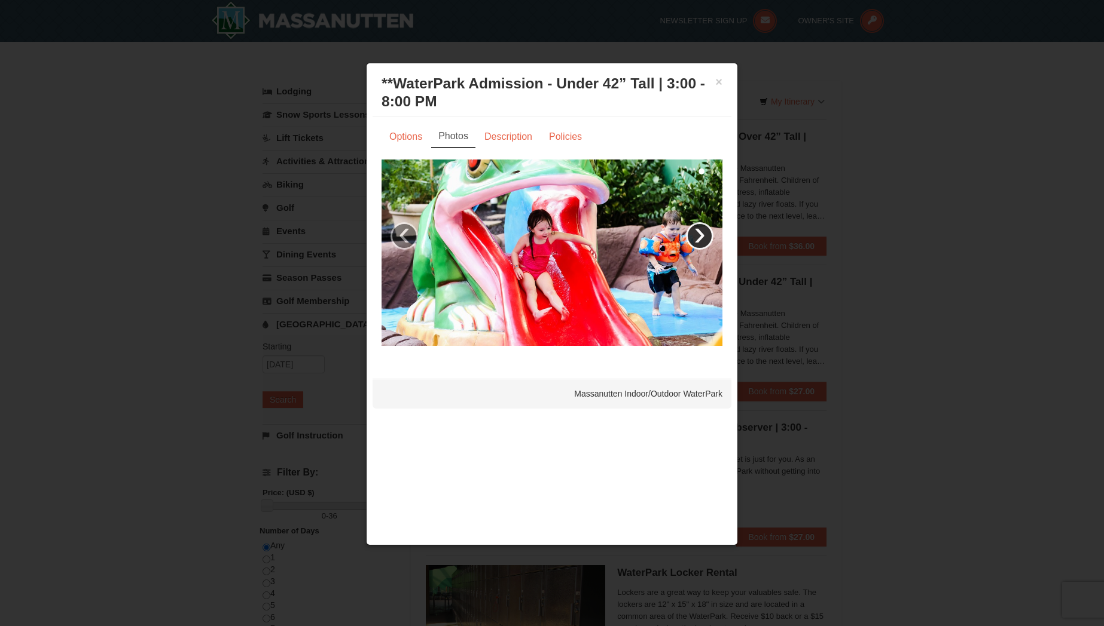
click at [702, 239] on link "›" at bounding box center [699, 235] width 27 height 27
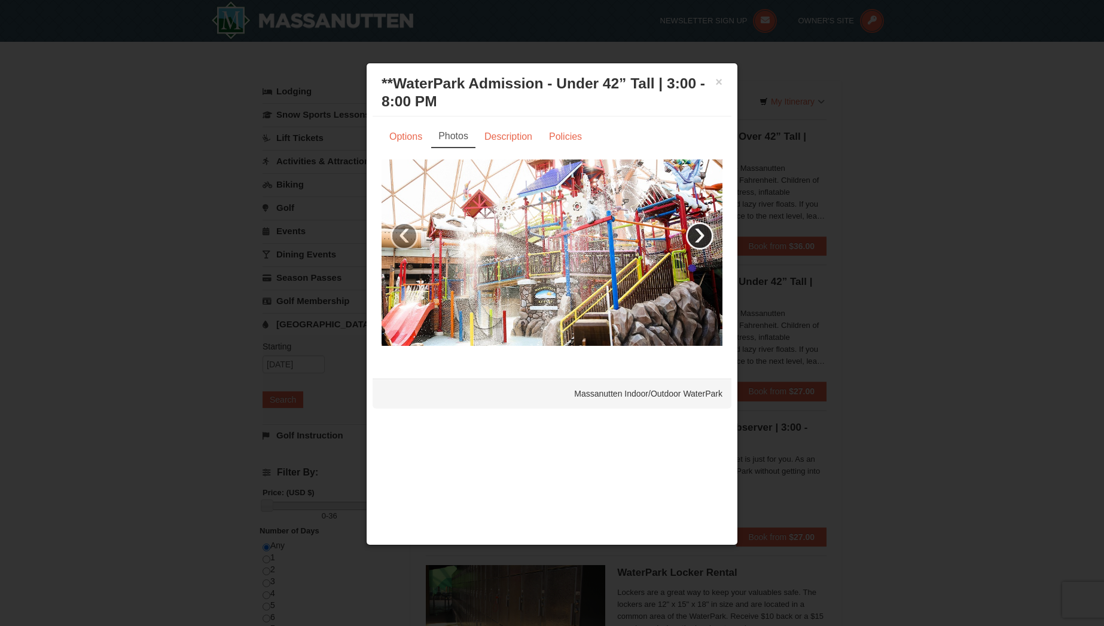
click at [702, 239] on link "›" at bounding box center [699, 235] width 27 height 27
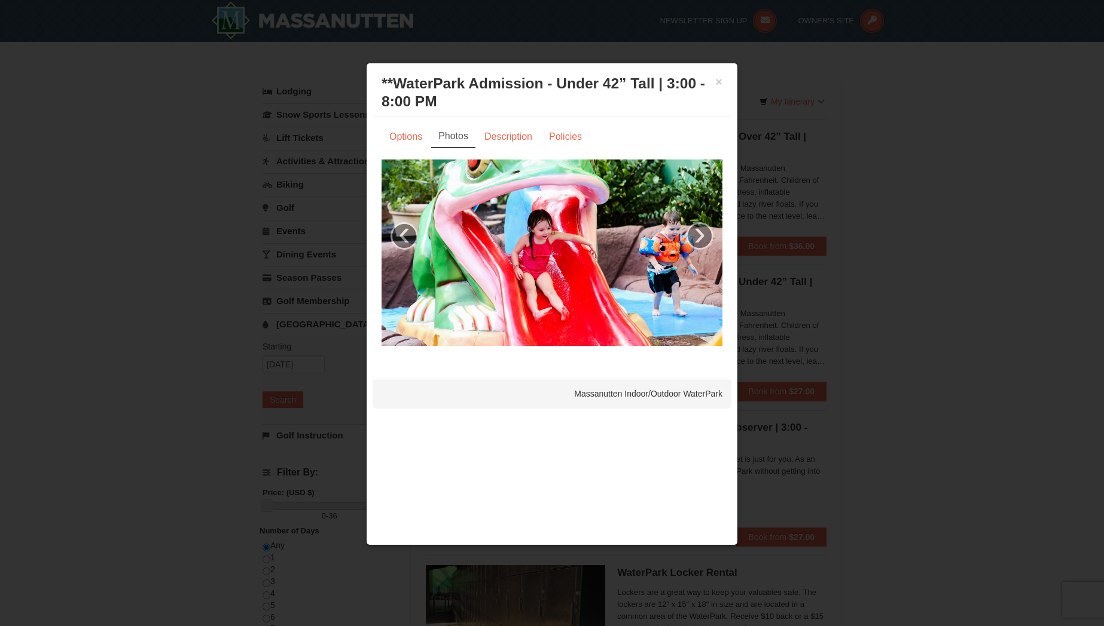
click at [862, 239] on div at bounding box center [552, 313] width 1104 height 626
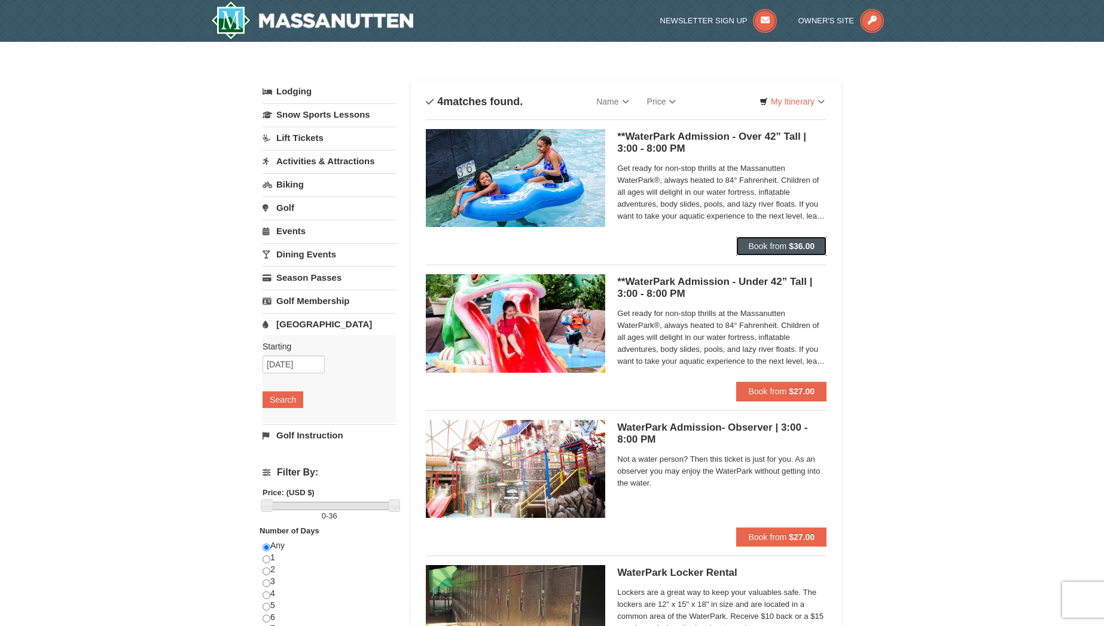
click at [799, 250] on strong "$36.00" at bounding box center [801, 247] width 26 height 10
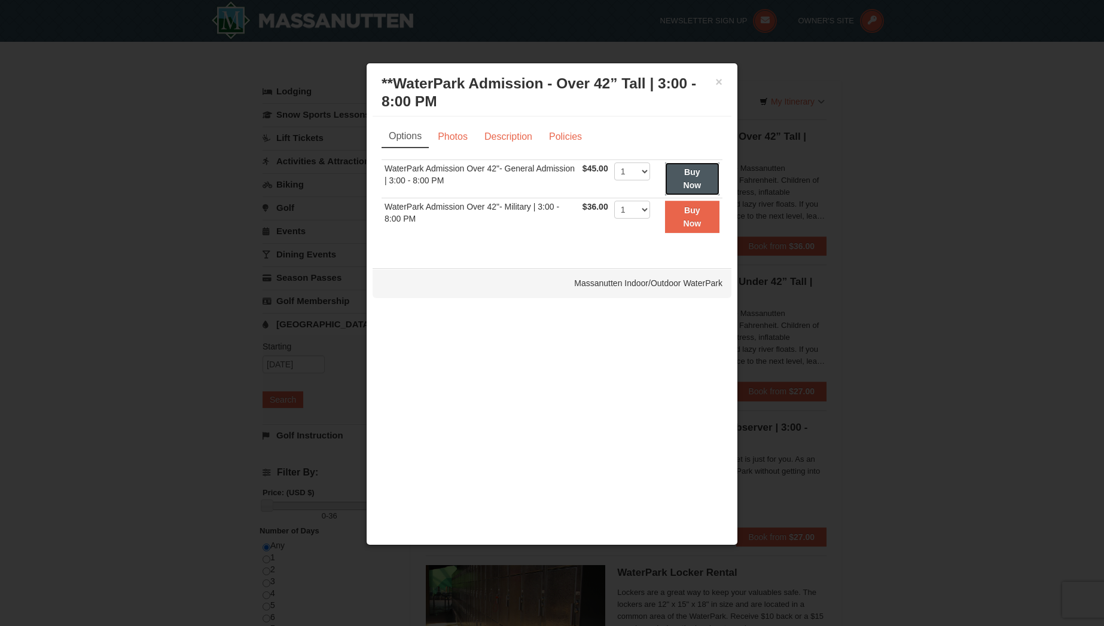
click at [704, 175] on button "Buy Now" at bounding box center [692, 179] width 54 height 33
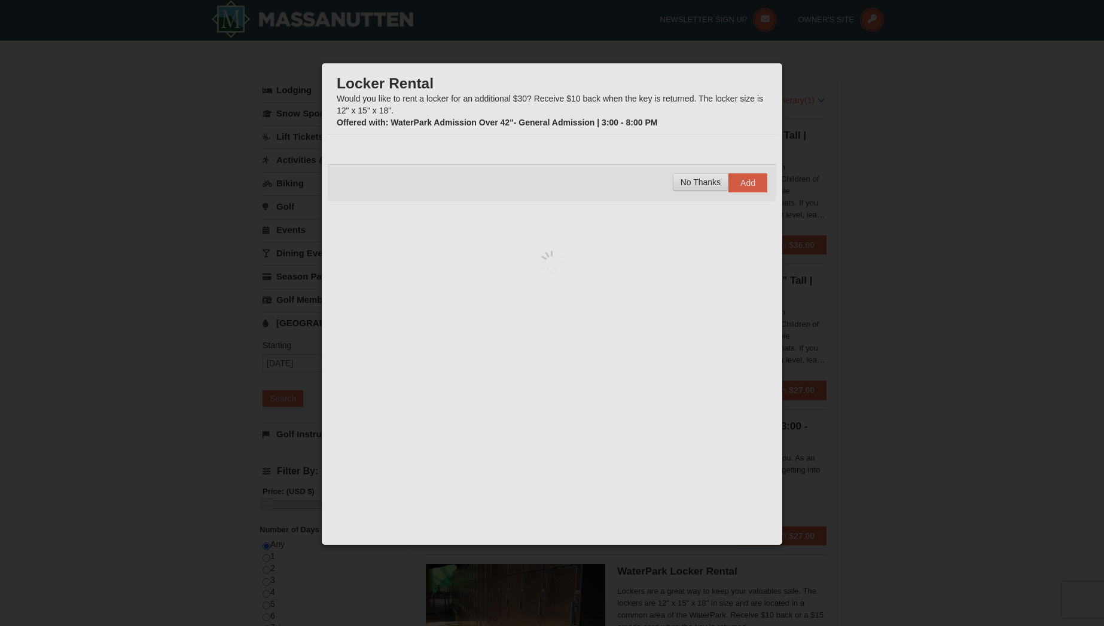
scroll to position [4, 0]
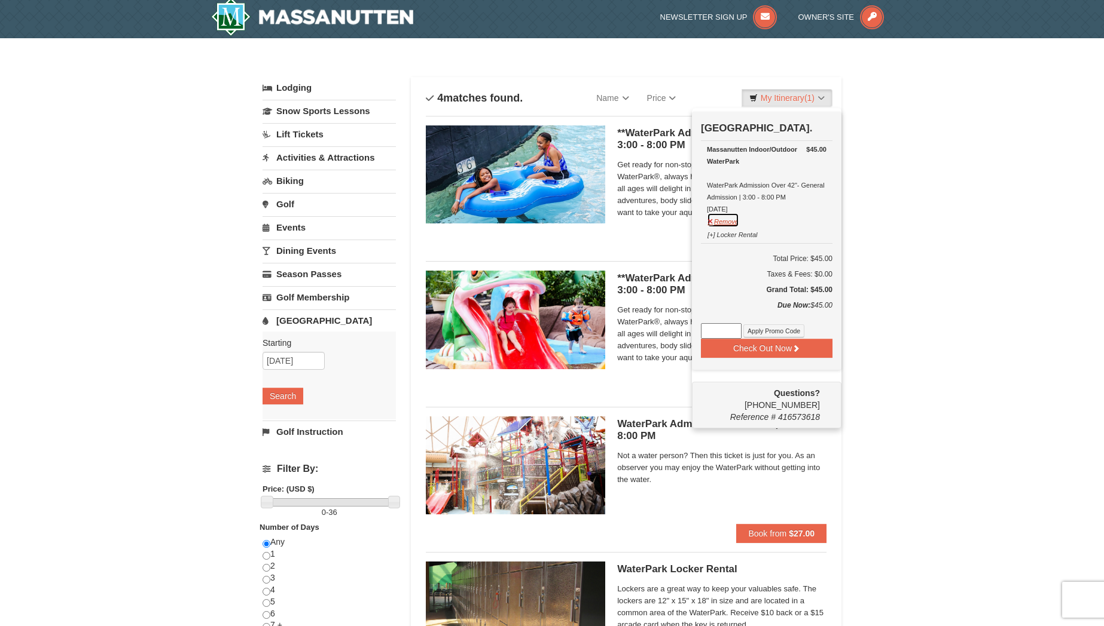
click at [729, 219] on button "Remove" at bounding box center [723, 220] width 32 height 15
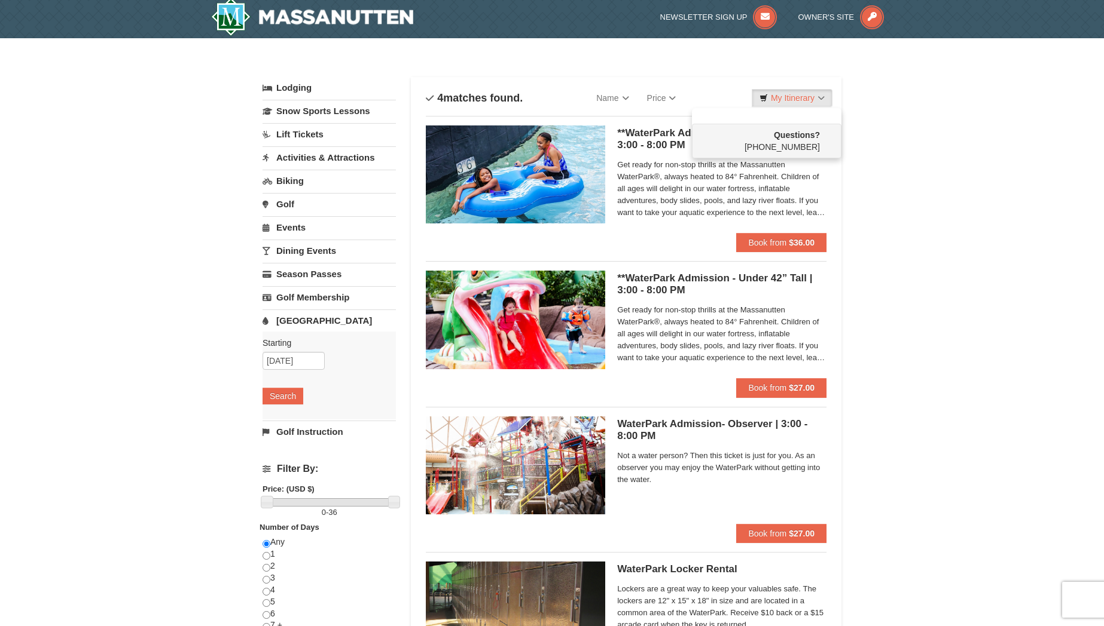
click at [879, 163] on div "× Categories List Filter My Itinerary Questions? [PHONE_NUMBER] Lodging Arrival…" at bounding box center [552, 384] width 1104 height 693
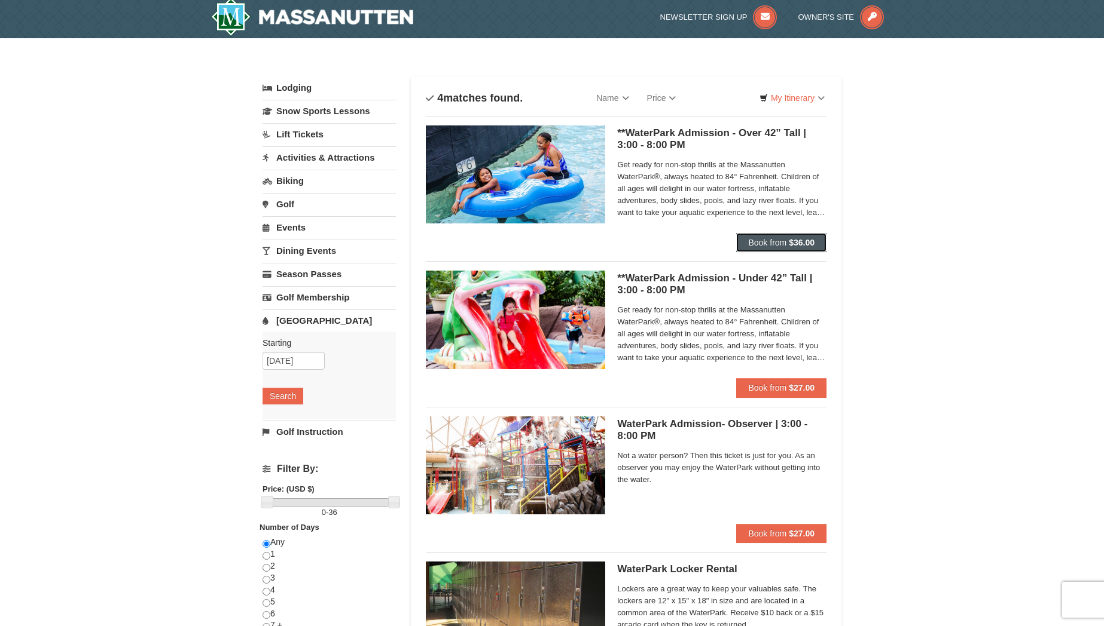
click at [777, 244] on span "Book from" at bounding box center [767, 243] width 38 height 10
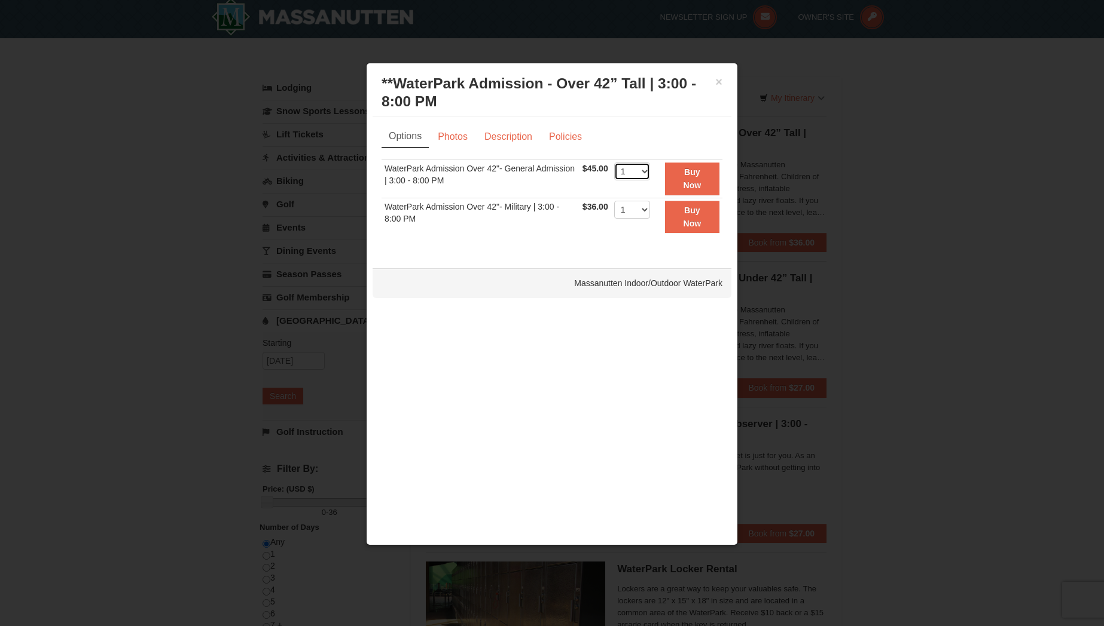
click at [635, 172] on select "1 2 3 4 5 6 7 8 9 10 11 12 13 14 15 16 17 18 19 20 21 22" at bounding box center [632, 172] width 36 height 18
select select "2"
click at [614, 163] on select "1 2 3 4 5 6 7 8 9 10 11 12 13 14 15 16 17 18 19 20 21 22" at bounding box center [632, 172] width 36 height 18
click at [702, 176] on button "Buy Now" at bounding box center [692, 179] width 54 height 33
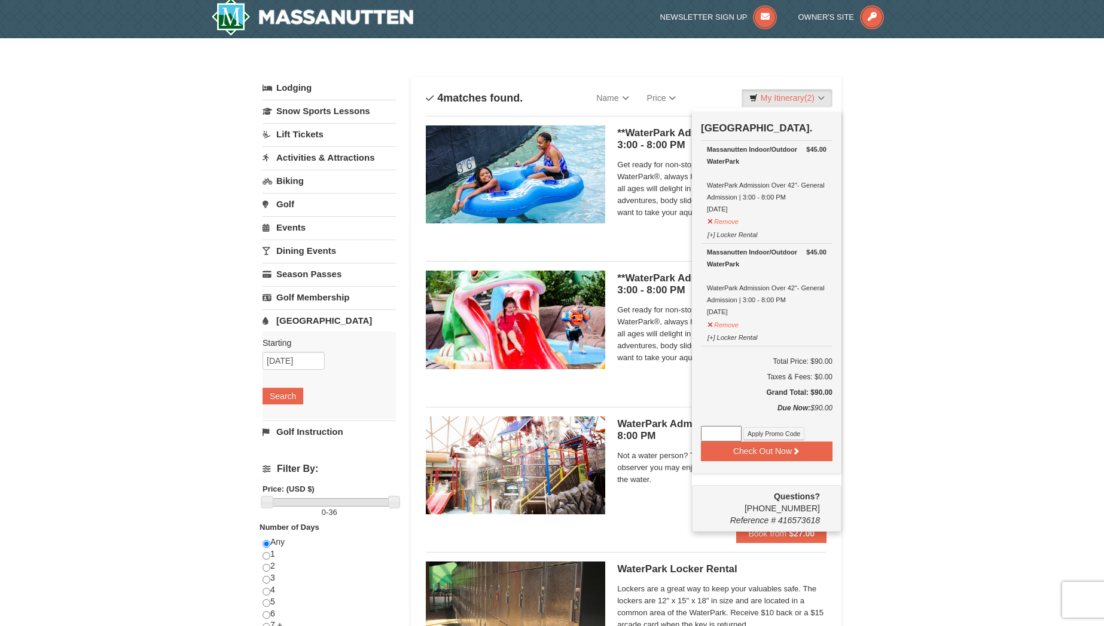
click at [712, 432] on input at bounding box center [721, 434] width 41 height 16
paste input "WPHarvestMonThurs25"
type input "WPHarvestMonThurs25"
click at [773, 433] on button "Apply Promo Code" at bounding box center [773, 433] width 61 height 13
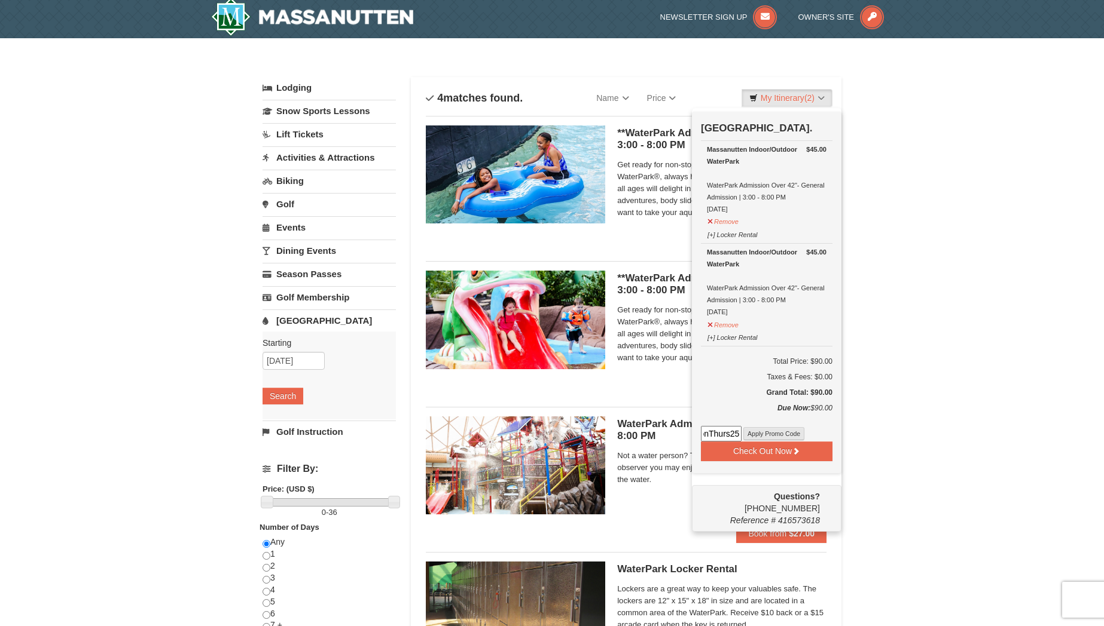
scroll to position [0, 0]
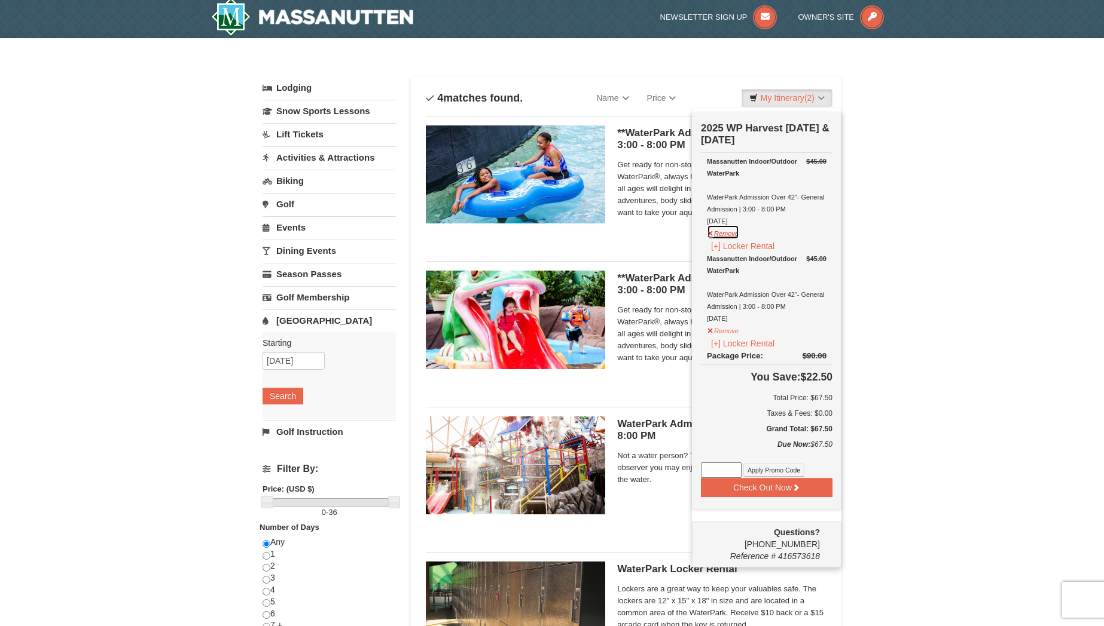
click at [730, 234] on button "Remove" at bounding box center [723, 232] width 32 height 15
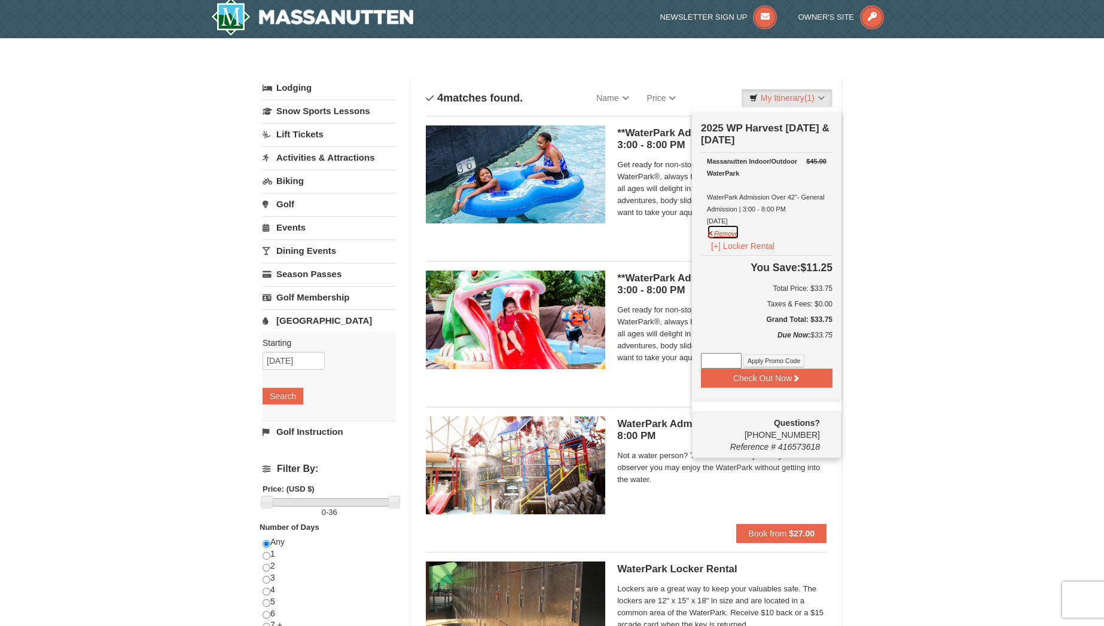
click at [730, 234] on button "Remove" at bounding box center [723, 232] width 32 height 15
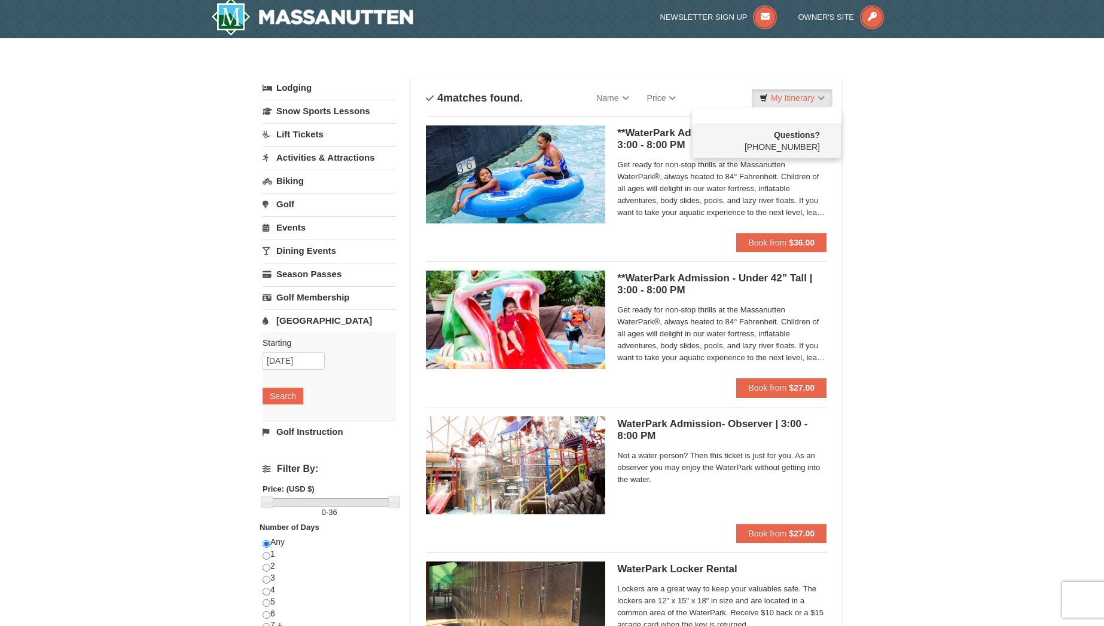
click at [922, 231] on div "× Categories List Filter My Itinerary Questions? [PHONE_NUMBER] Lodging Arrival…" at bounding box center [552, 384] width 1104 height 693
click at [912, 251] on div "× Categories List Filter My Itinerary Questions? [PHONE_NUMBER] Lodging Arrival…" at bounding box center [552, 384] width 1104 height 693
click at [912, 227] on div "× Categories List Filter My Itinerary Questions? [PHONE_NUMBER] Lodging Arrival…" at bounding box center [552, 384] width 1104 height 693
drag, startPoint x: 942, startPoint y: 167, endPoint x: 907, endPoint y: 198, distance: 47.0
click at [942, 169] on div "× Categories List Filter My Itinerary Questions? [PHONE_NUMBER] Lodging Arrival…" at bounding box center [552, 384] width 1104 height 693
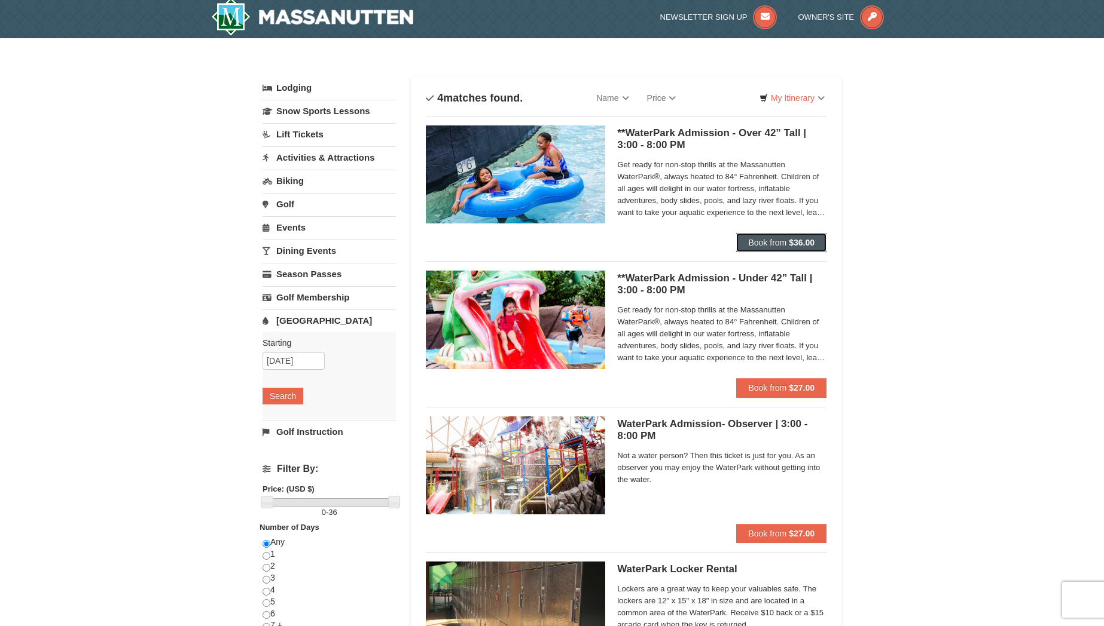
click at [818, 242] on button "Book from $36.00" at bounding box center [781, 242] width 90 height 19
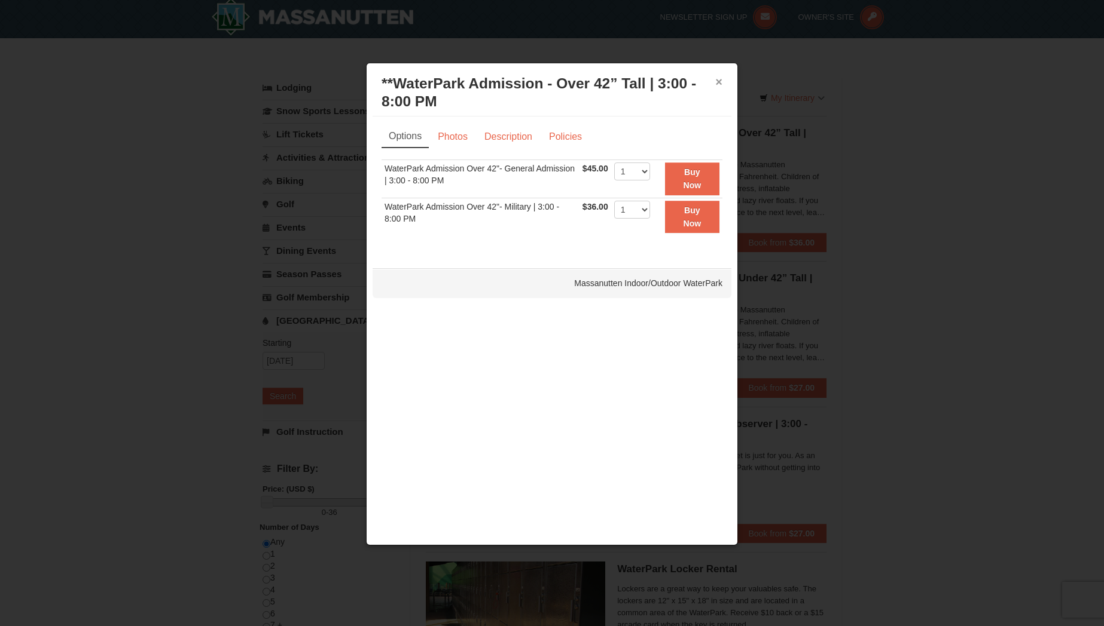
click at [721, 80] on button "×" at bounding box center [718, 82] width 7 height 12
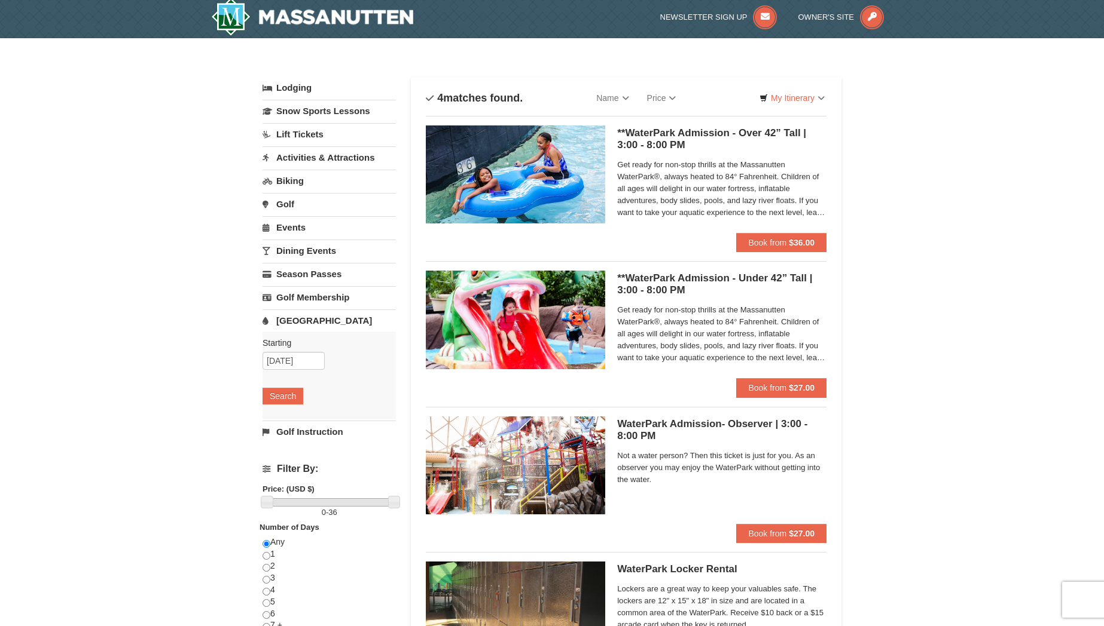
click at [924, 230] on div "× Categories List Filter My Itinerary Questions? [PHONE_NUMBER] Lodging Arrival…" at bounding box center [552, 384] width 1104 height 693
